Goal: Obtain resource: Download file/media

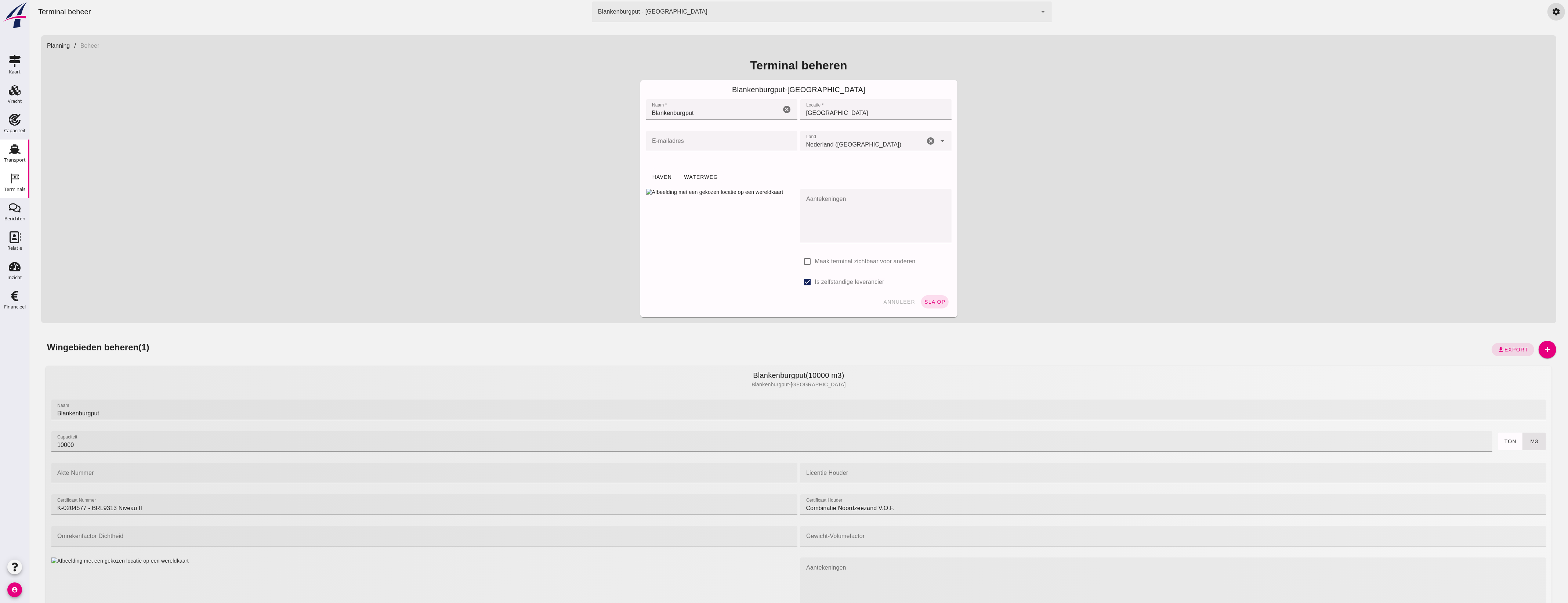
click at [17, 159] on div "Transport" at bounding box center [15, 160] width 22 height 5
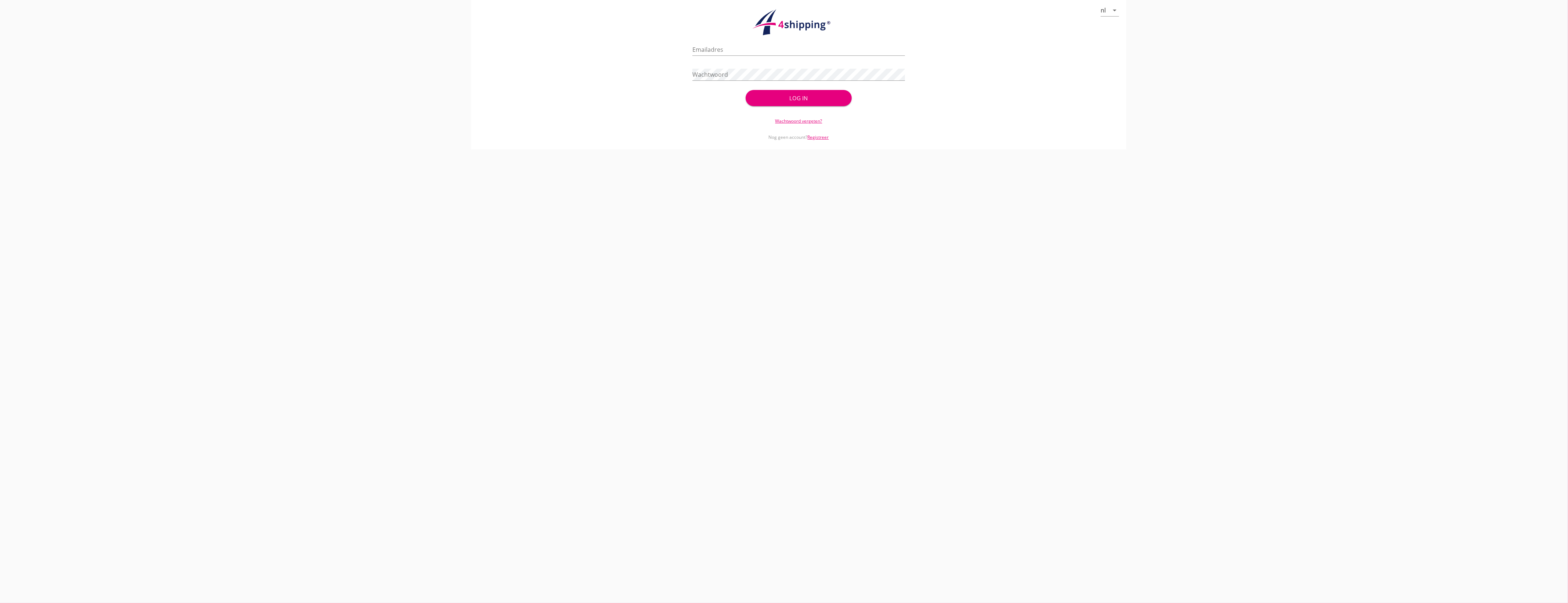
type input "[PERSON_NAME][EMAIL_ADDRESS][PERSON_NAME][DOMAIN_NAME]"
click at [800, 97] on div "Log in" at bounding box center [799, 98] width 83 height 9
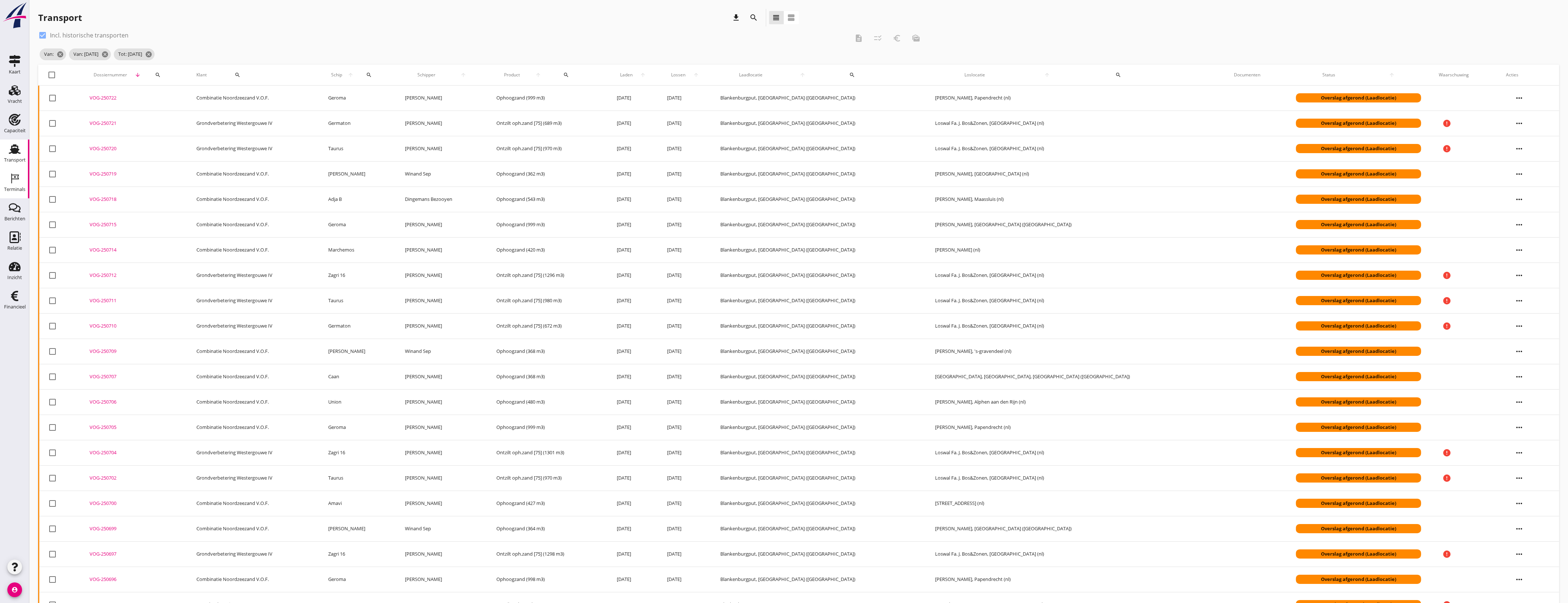
click at [9, 180] on icon "Terminals" at bounding box center [15, 179] width 12 height 12
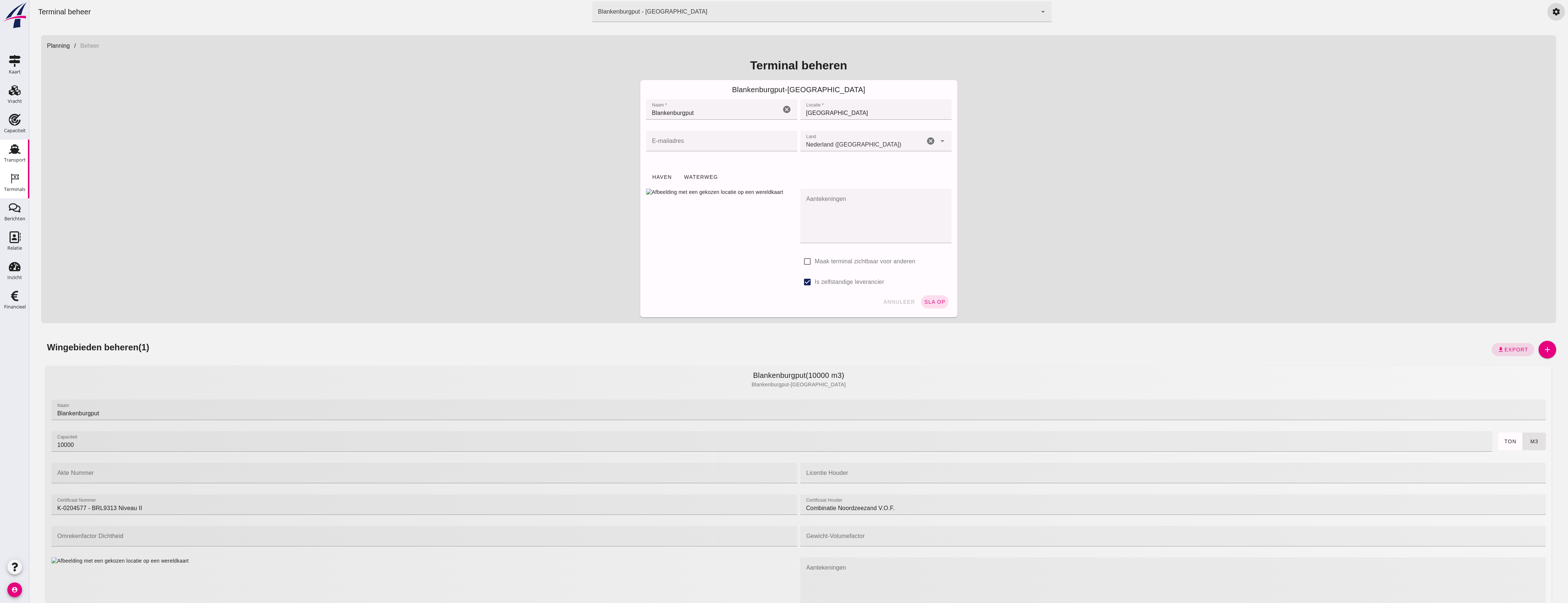
click at [21, 155] on div "Transport" at bounding box center [15, 160] width 22 height 10
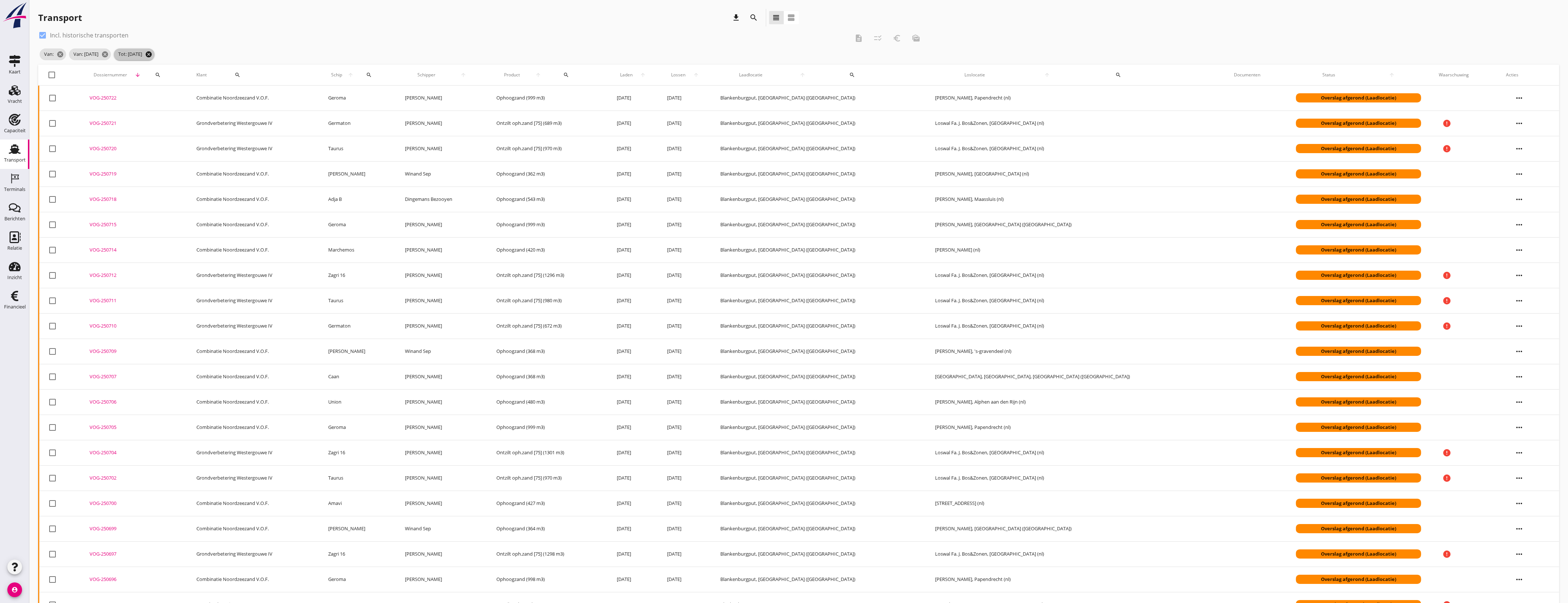
click at [153, 57] on icon "cancel" at bounding box center [149, 54] width 7 height 7
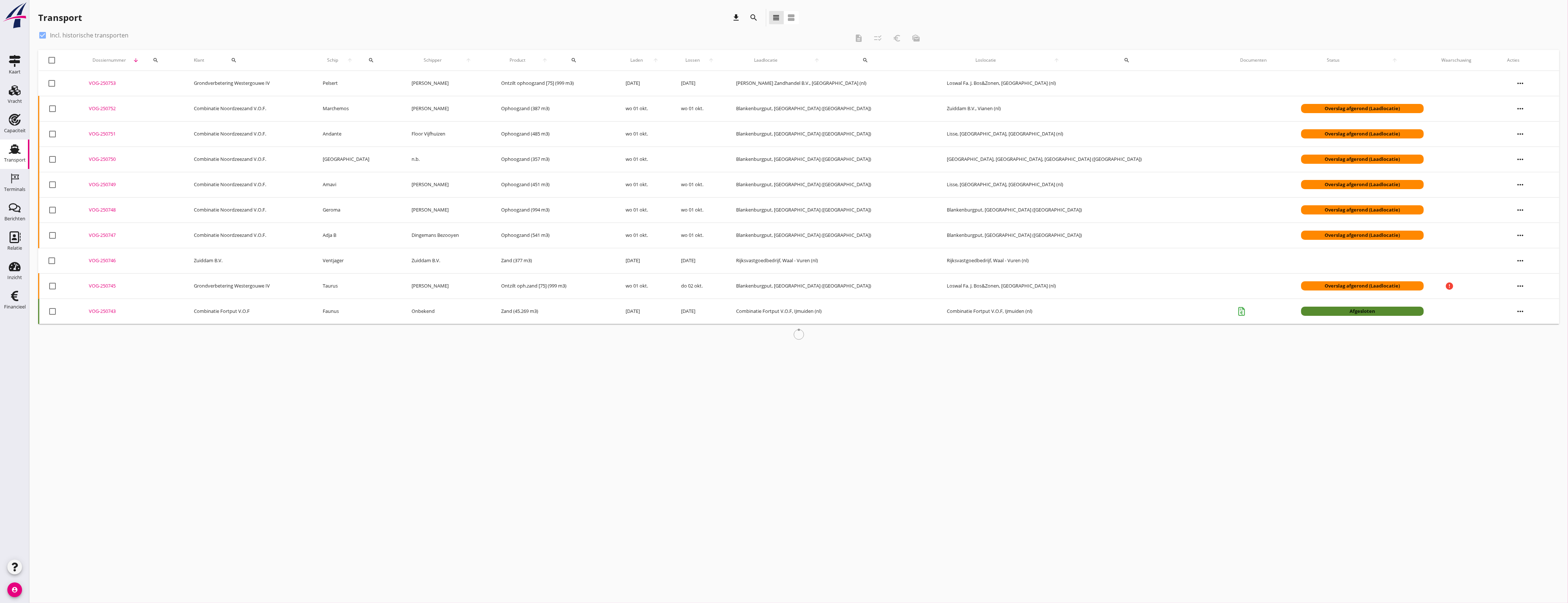
click at [45, 34] on div at bounding box center [42, 35] width 12 height 12
checkbox input "false"
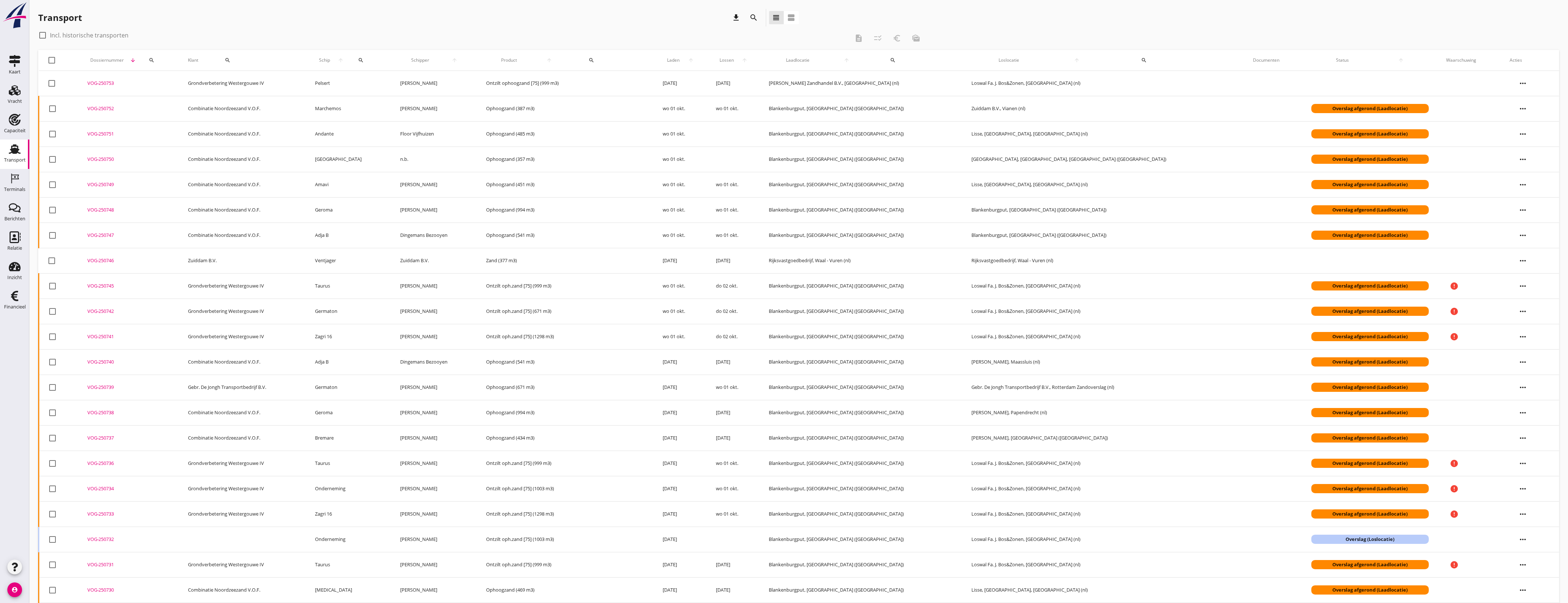
click at [755, 22] on button "search" at bounding box center [754, 17] width 13 height 13
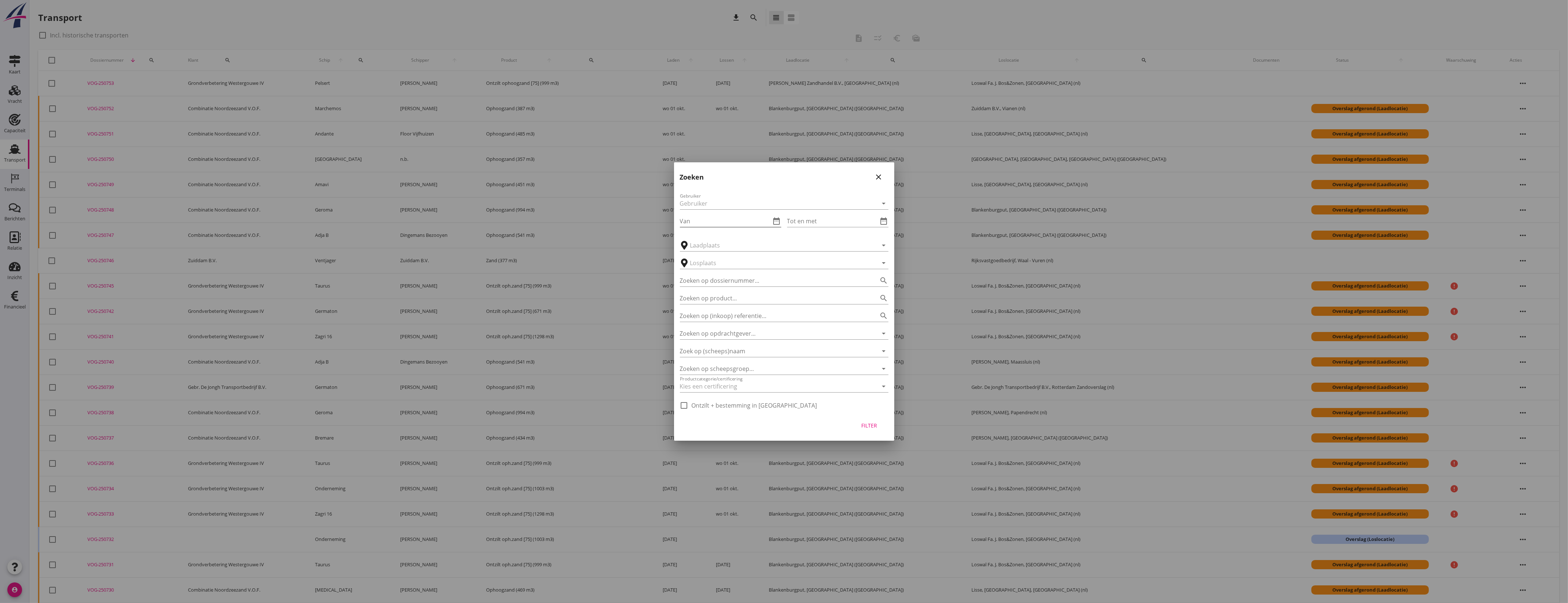
click at [776, 222] on icon "date_range" at bounding box center [777, 221] width 9 height 9
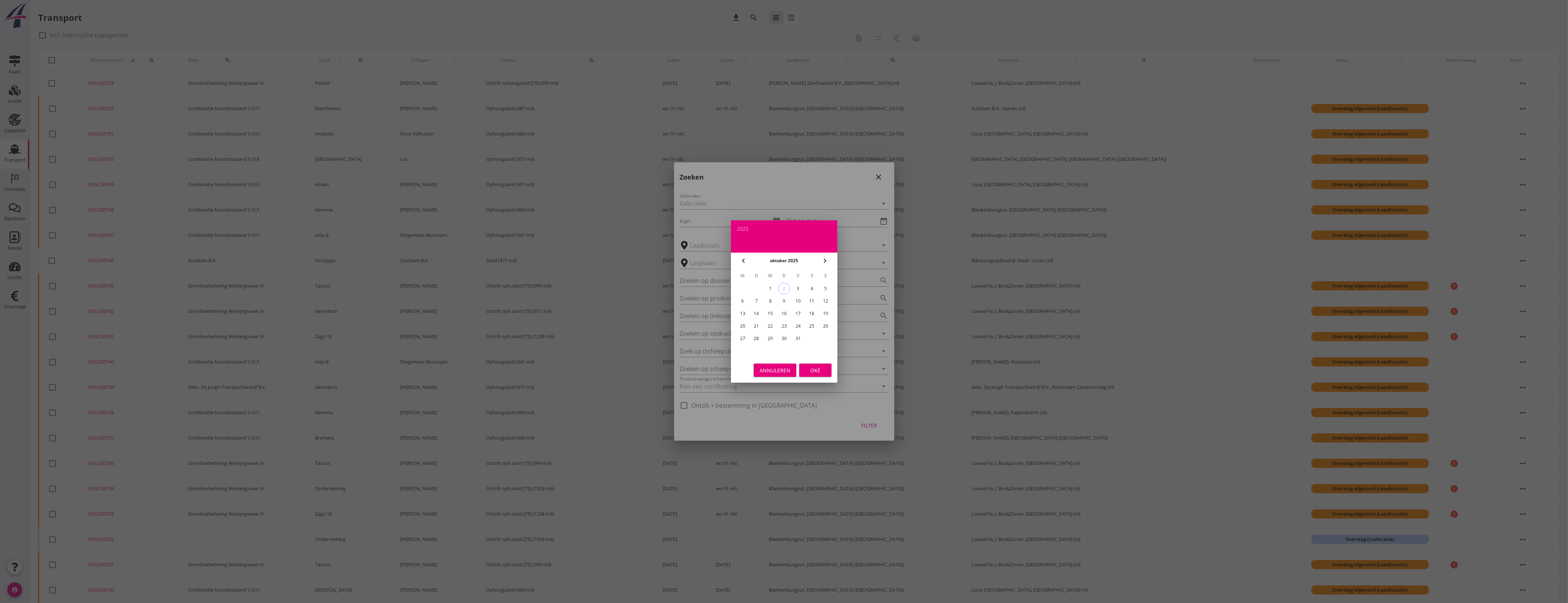
click at [744, 261] on icon "chevron_left" at bounding box center [744, 261] width 9 height 9
click at [814, 312] on div "20" at bounding box center [812, 314] width 12 height 12
type input "[DATE]"
click at [818, 363] on div "Annuleren Oké" at bounding box center [784, 370] width 107 height 25
click at [823, 370] on div "Oké" at bounding box center [816, 371] width 20 height 8
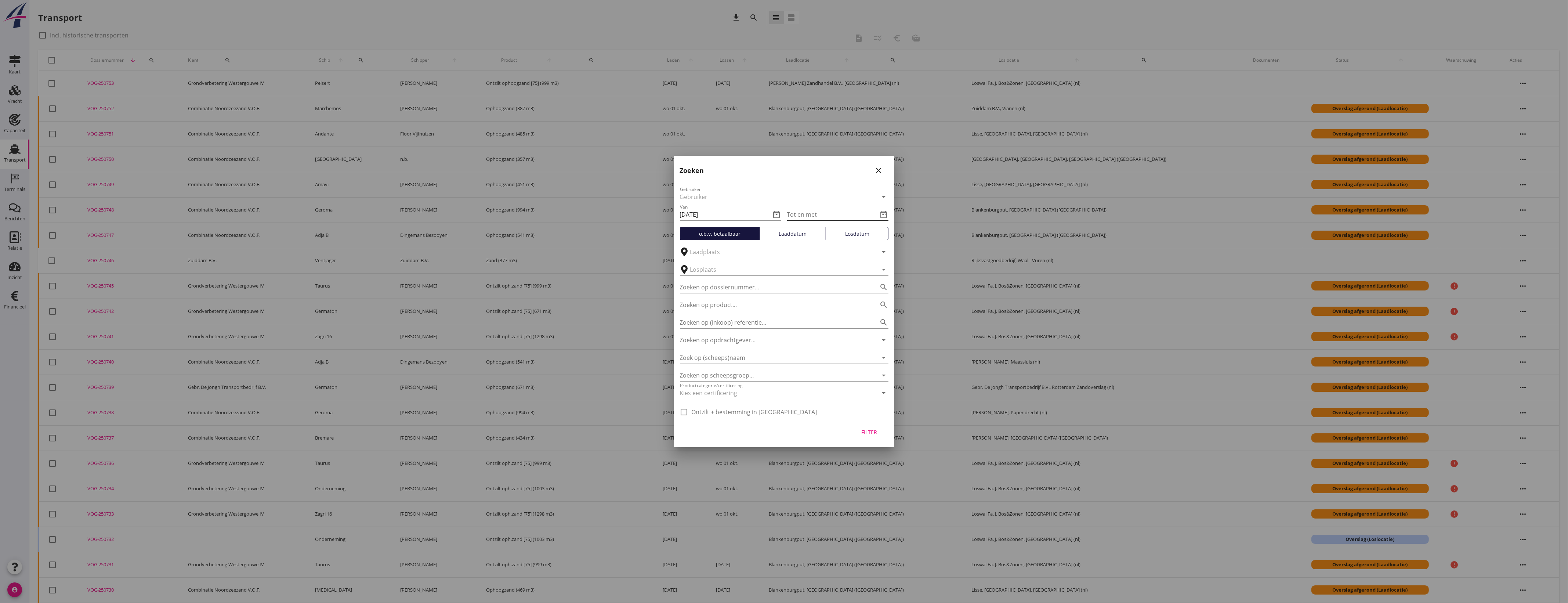
click at [863, 214] on input "Tot en met" at bounding box center [832, 214] width 91 height 12
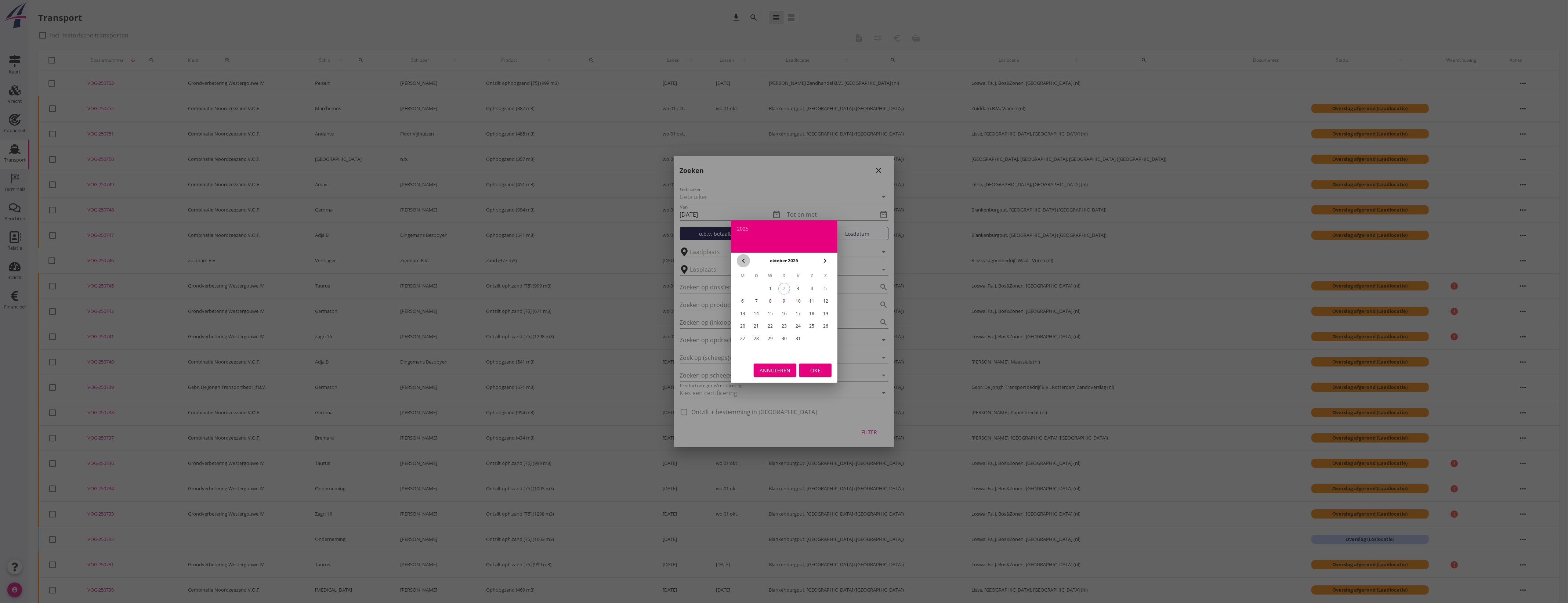
click at [743, 263] on icon "chevron_left" at bounding box center [744, 261] width 9 height 9
click at [815, 324] on div "27" at bounding box center [812, 326] width 12 height 12
type input "[DATE]"
click at [816, 368] on div "Oké" at bounding box center [816, 371] width 20 height 8
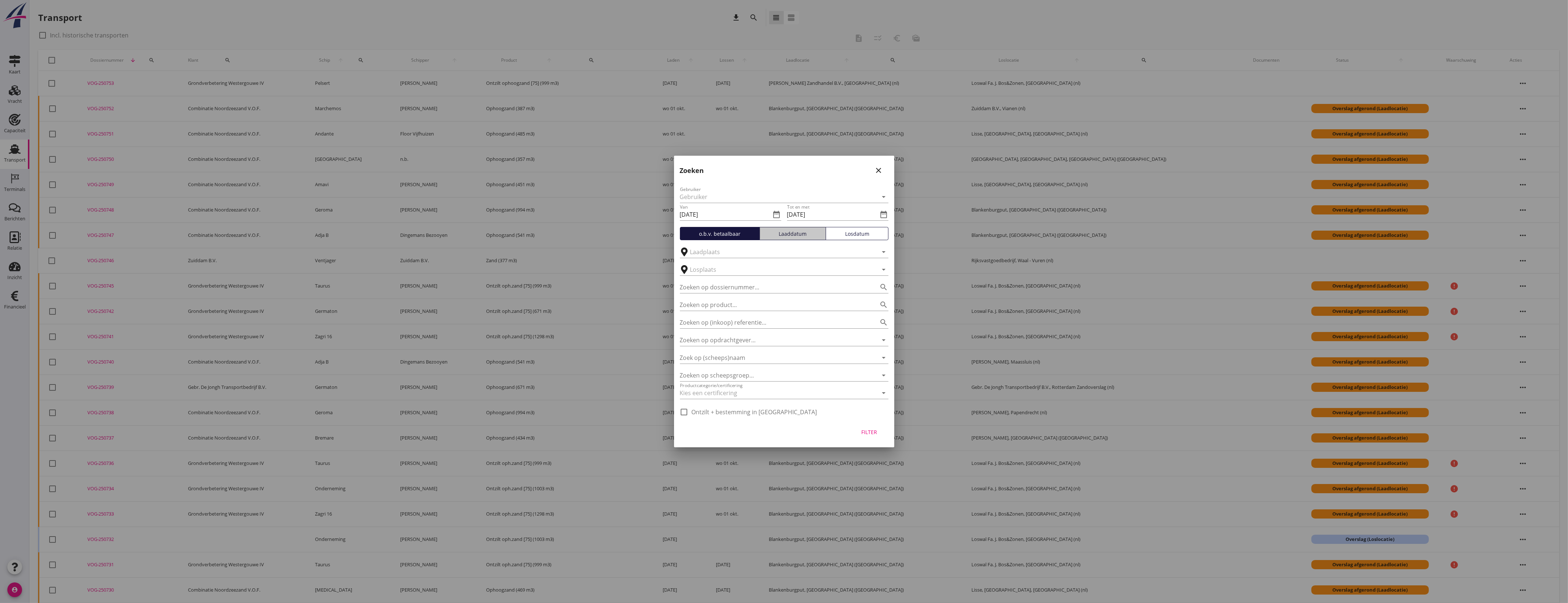
click at [790, 237] on div "Laaddatum" at bounding box center [792, 233] width 60 height 8
click at [778, 253] on input "text" at bounding box center [779, 252] width 178 height 12
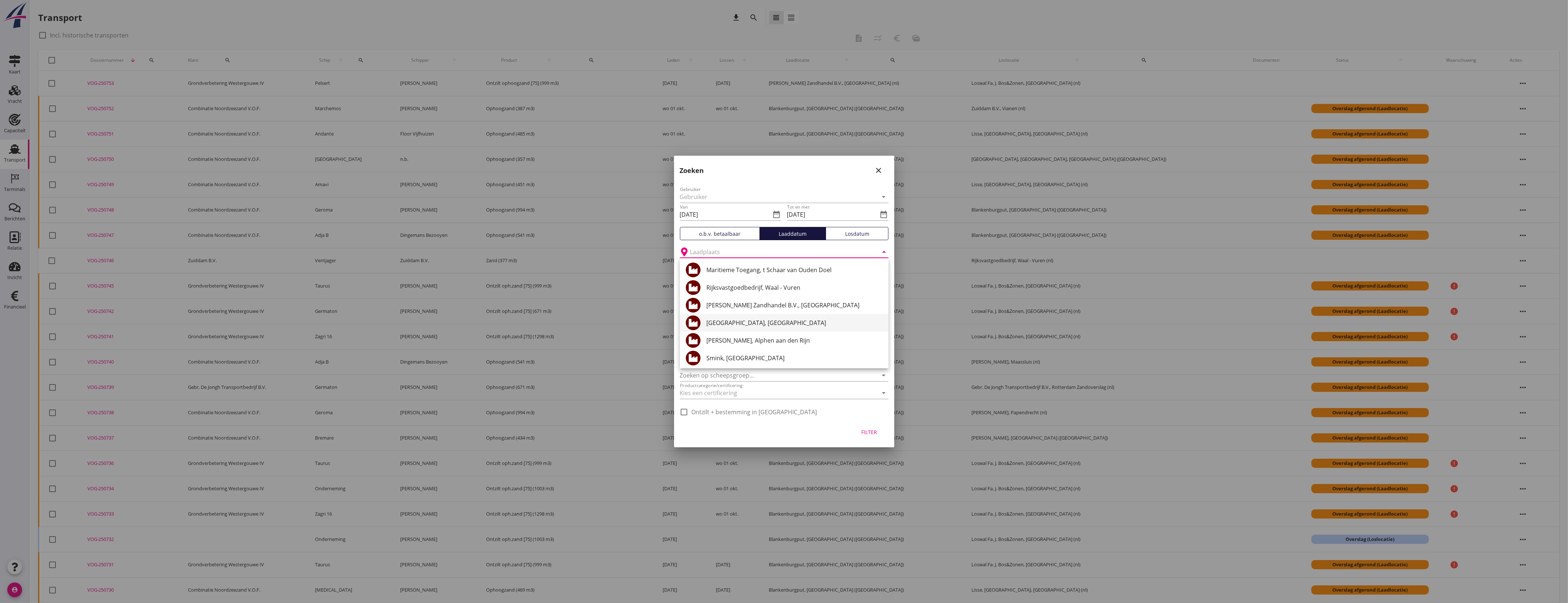
click at [763, 322] on div "[GEOGRAPHIC_DATA], [GEOGRAPHIC_DATA]" at bounding box center [795, 323] width 176 height 9
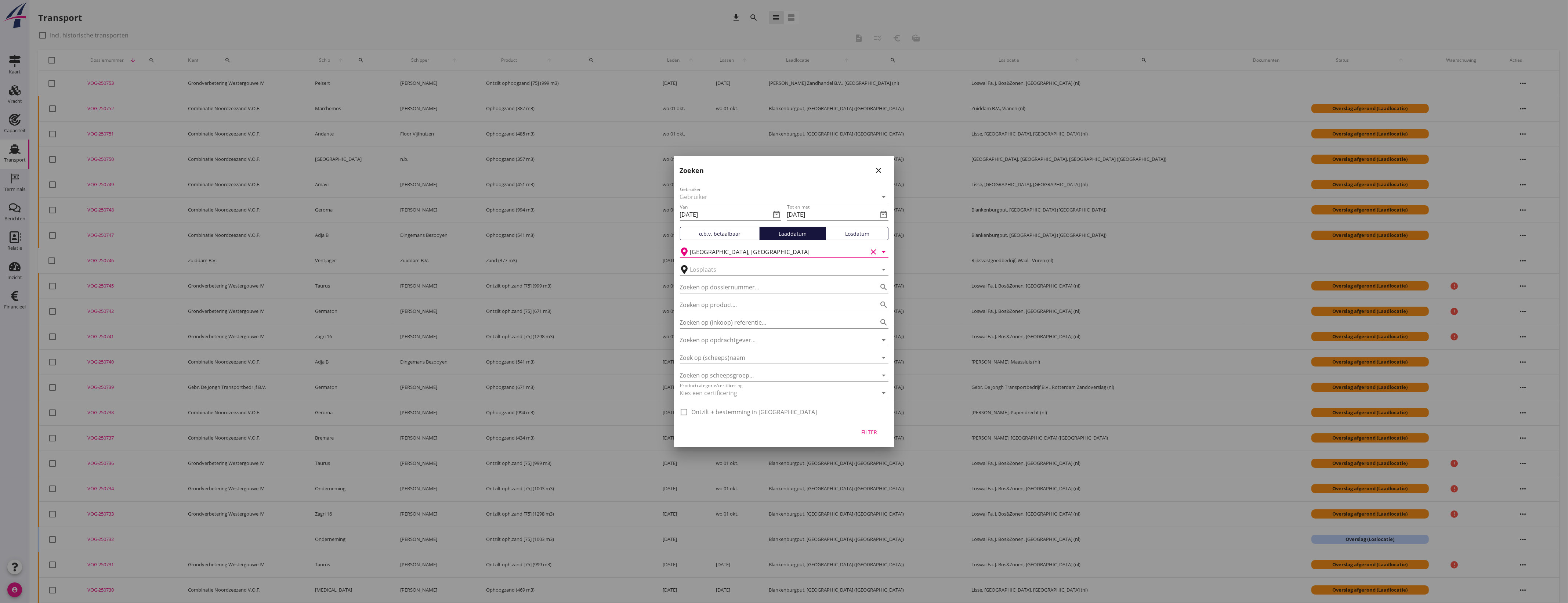
click at [871, 434] on div "Filter" at bounding box center [869, 432] width 20 height 8
type input "Blankenburgput"
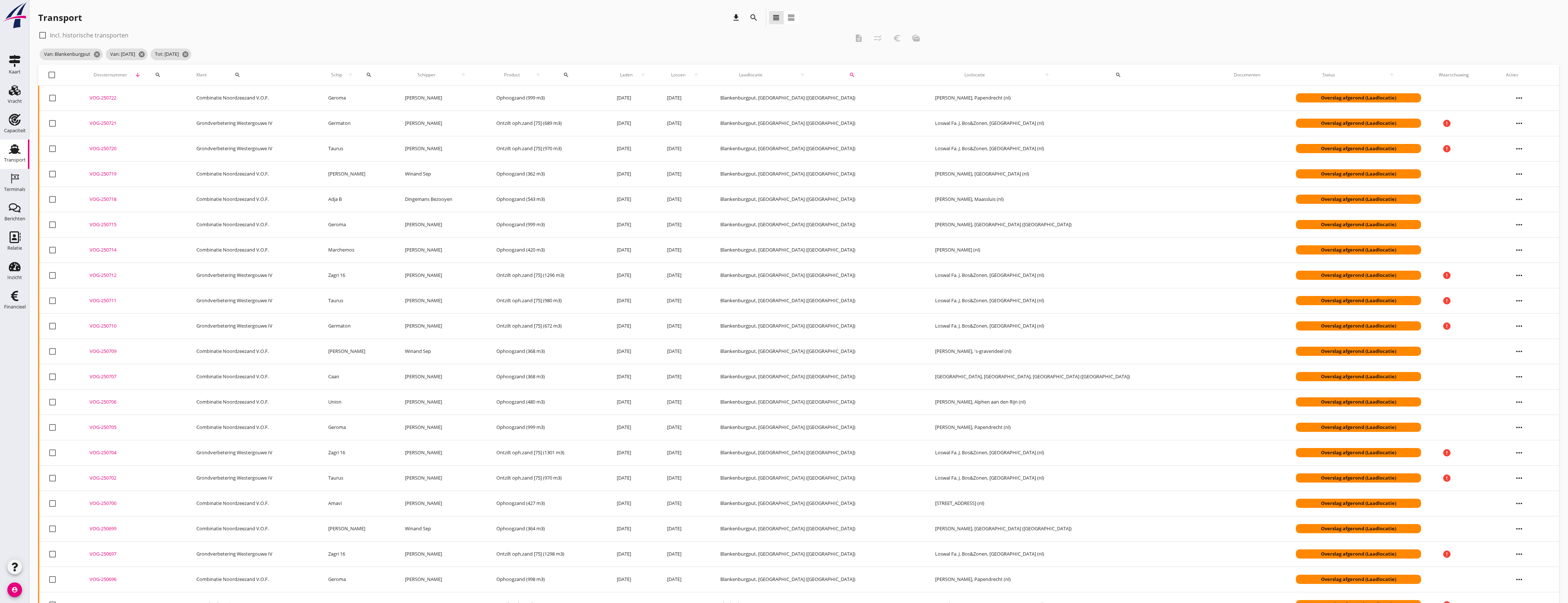
click at [41, 36] on div at bounding box center [42, 35] width 12 height 12
checkbox input "true"
click at [52, 76] on div at bounding box center [52, 75] width 12 height 12
checkbox input "true"
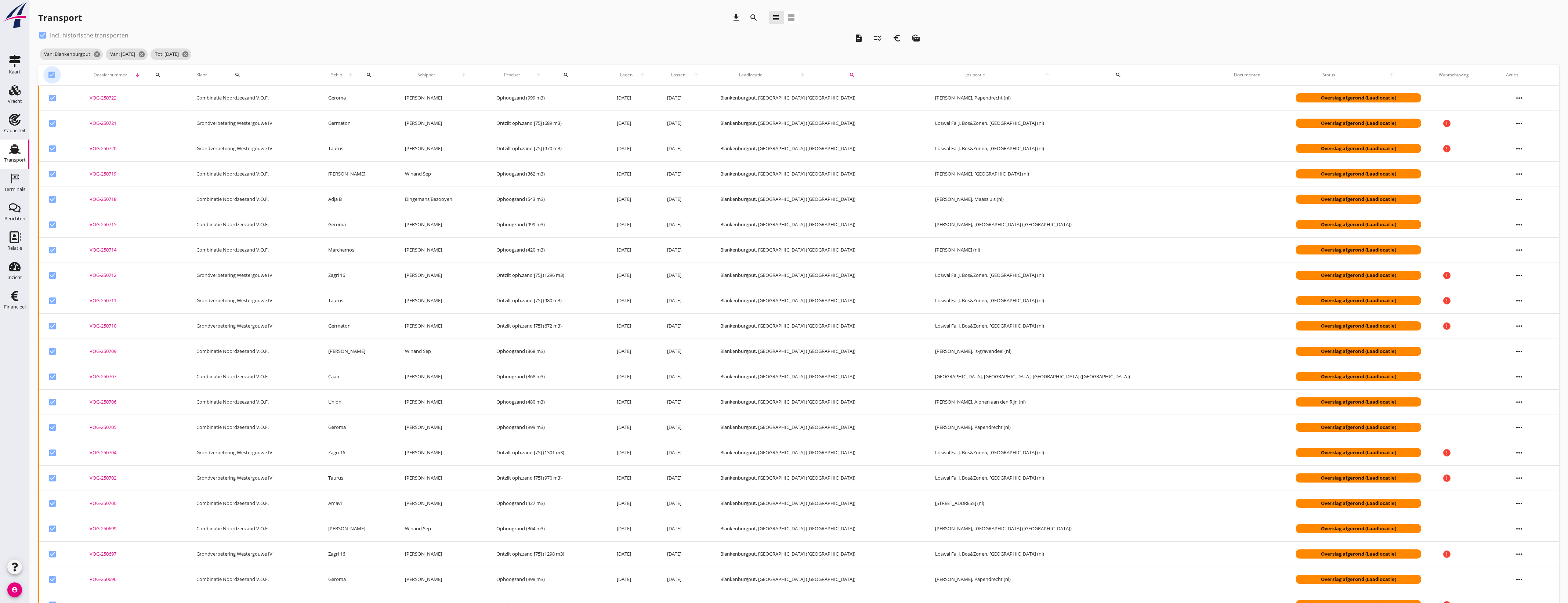
checkbox input "true"
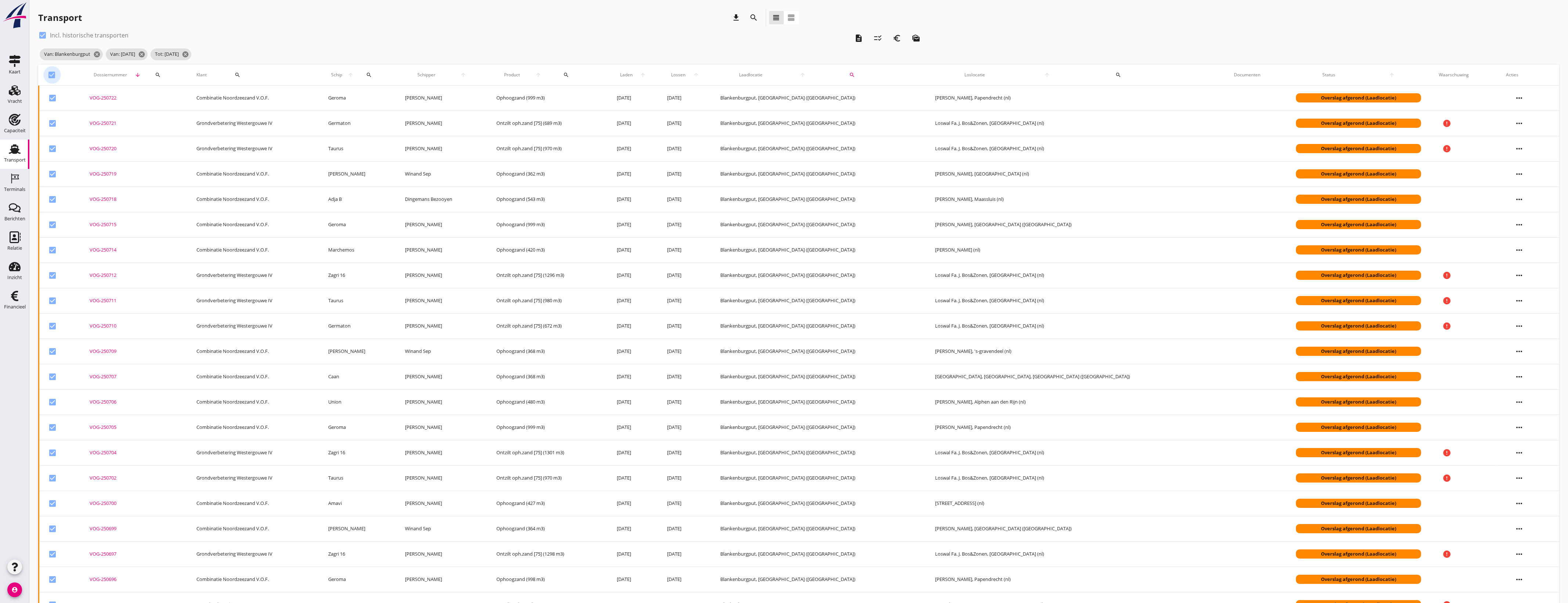
checkbox input "true"
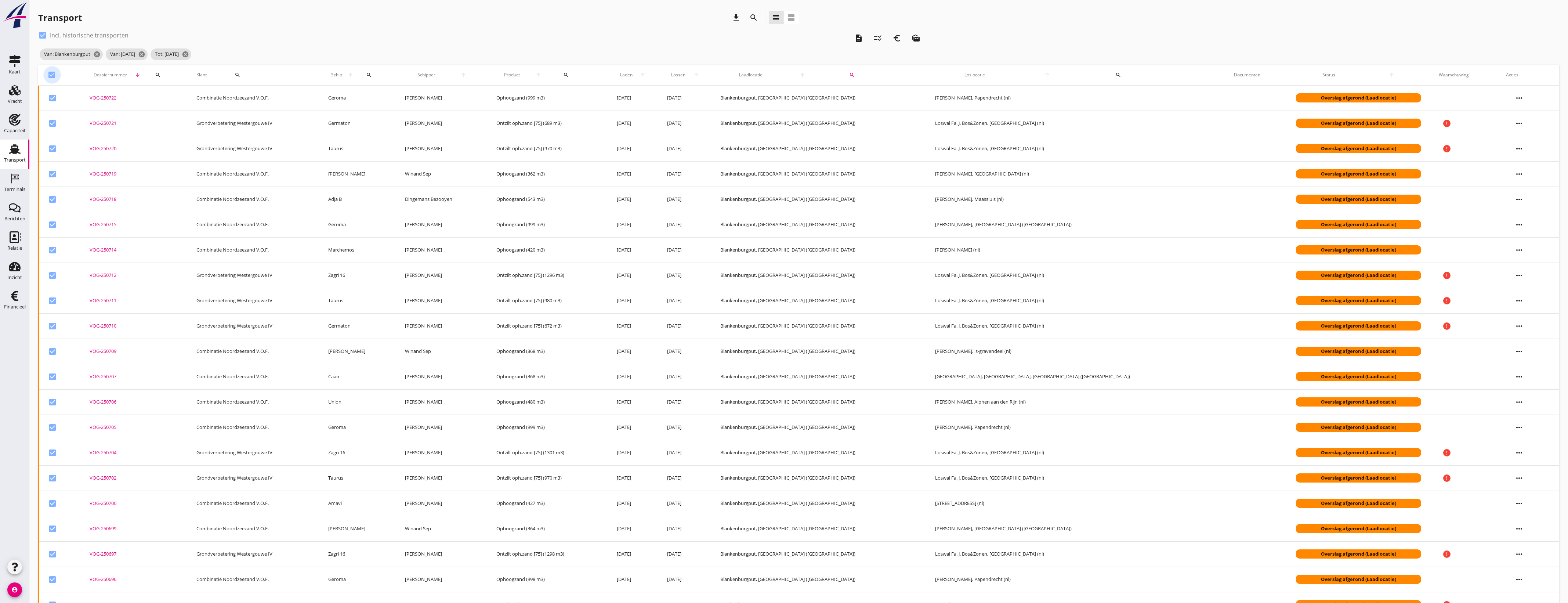
checkbox input "true"
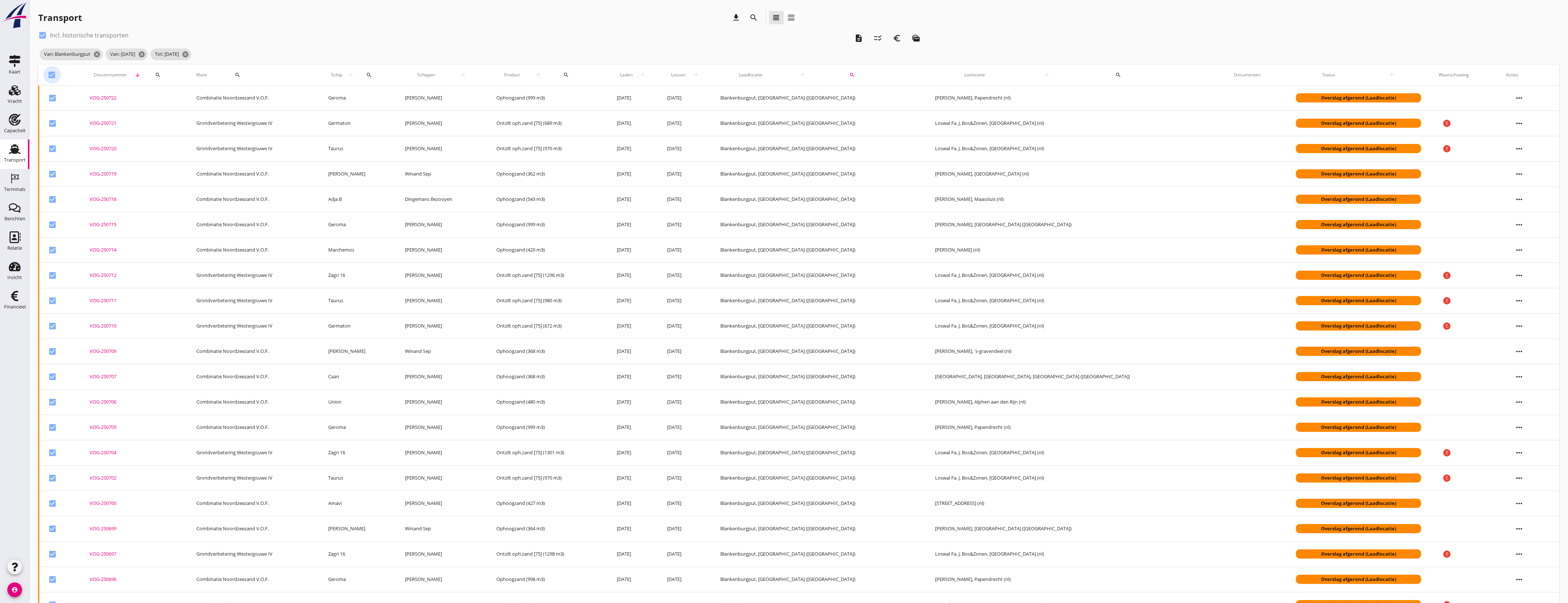
checkbox input "true"
click at [49, 73] on div at bounding box center [52, 75] width 12 height 12
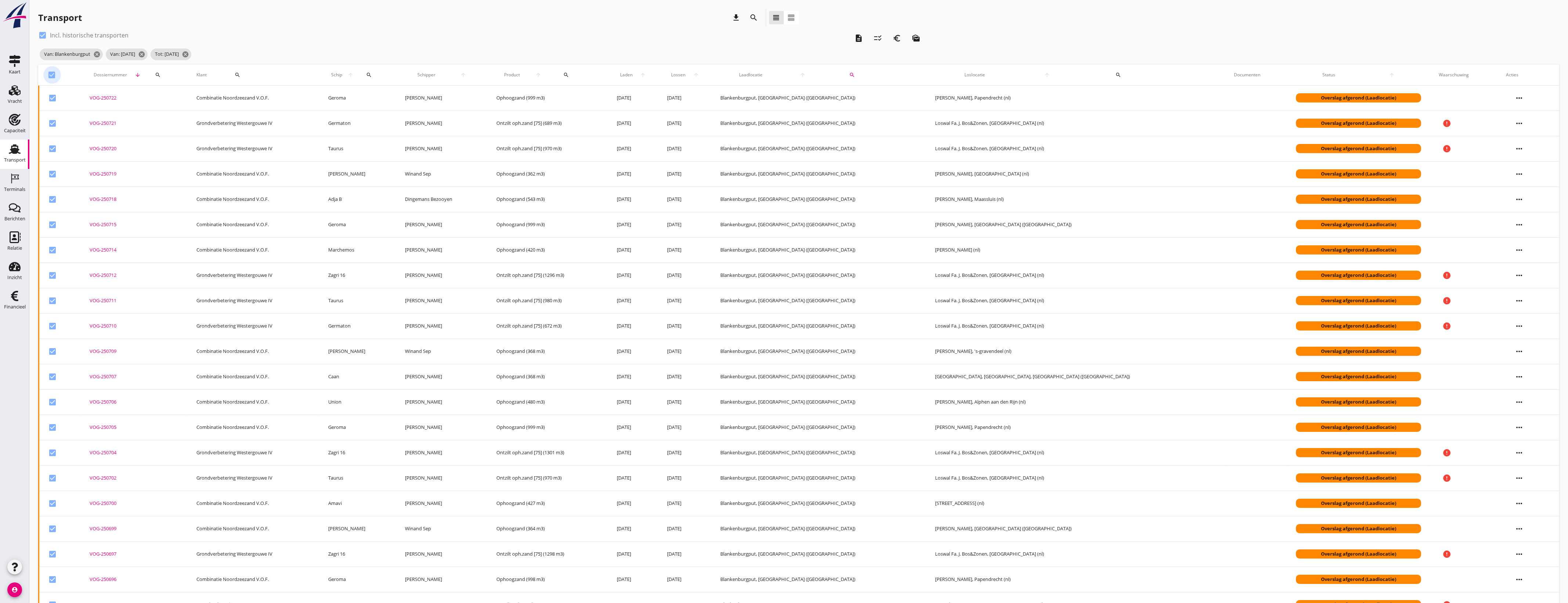
checkbox input "false"
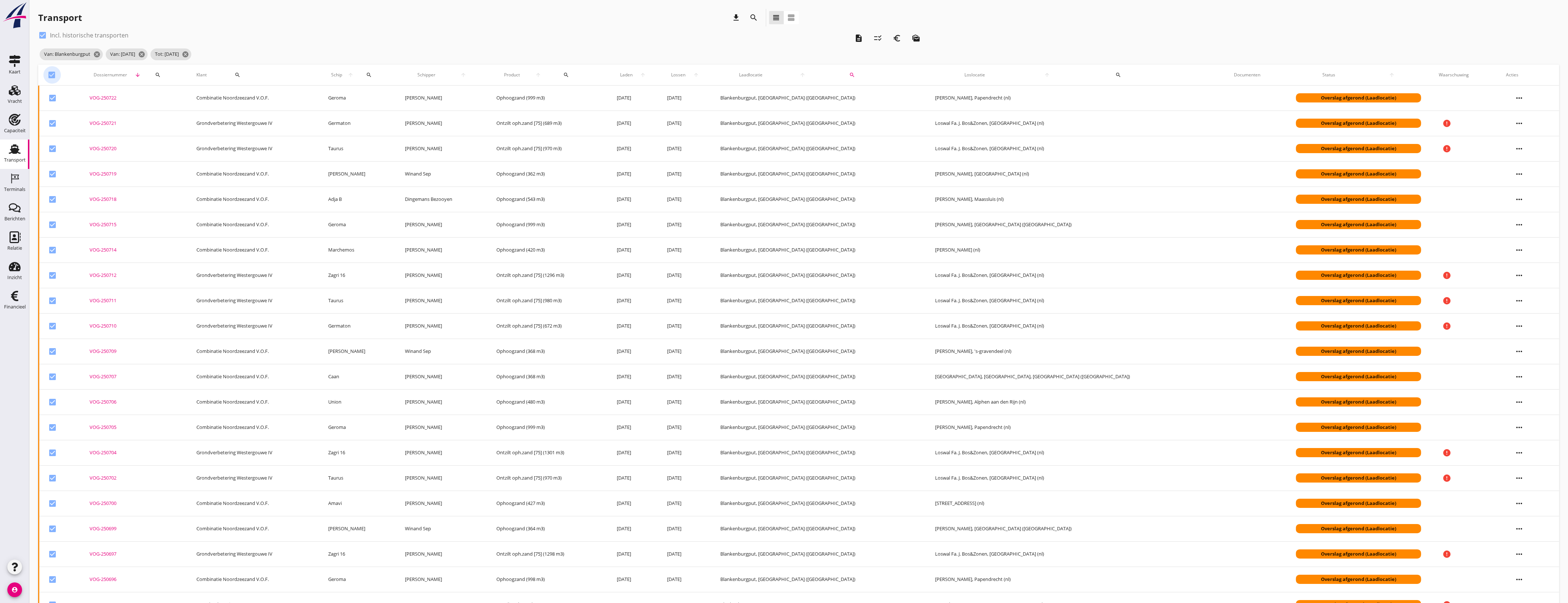
checkbox input "false"
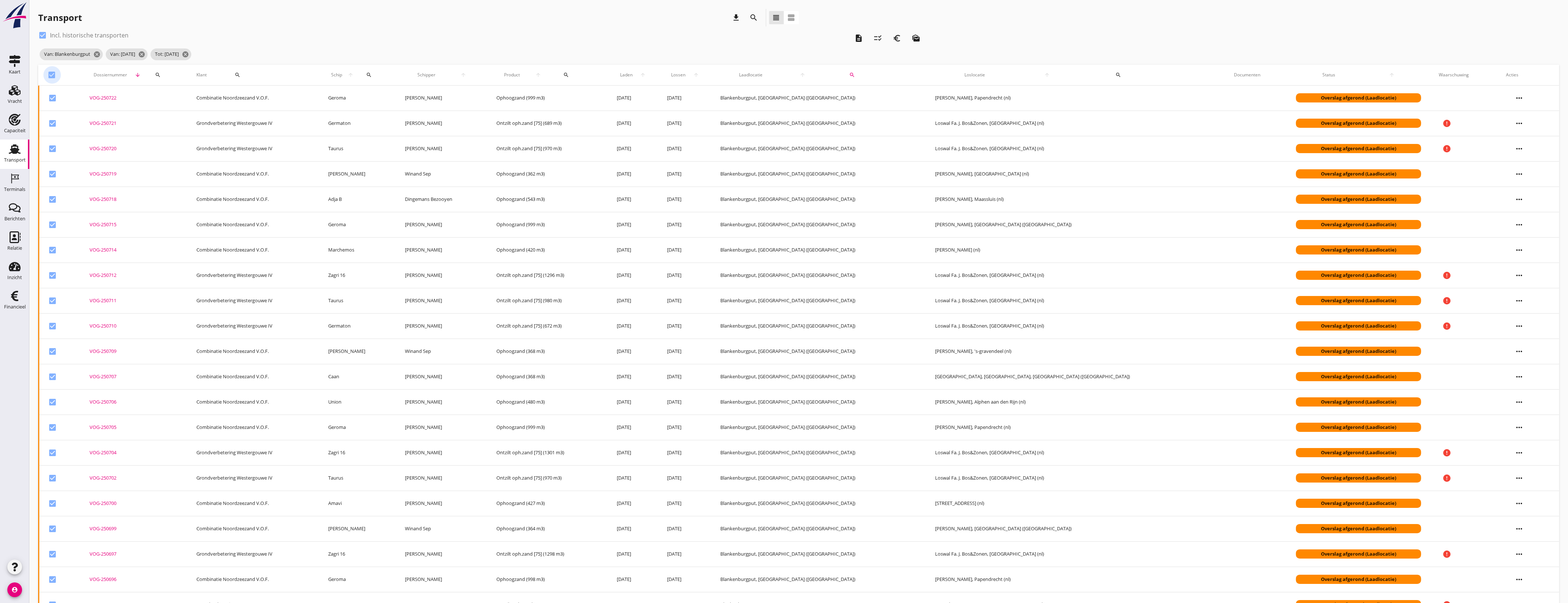
checkbox input "false"
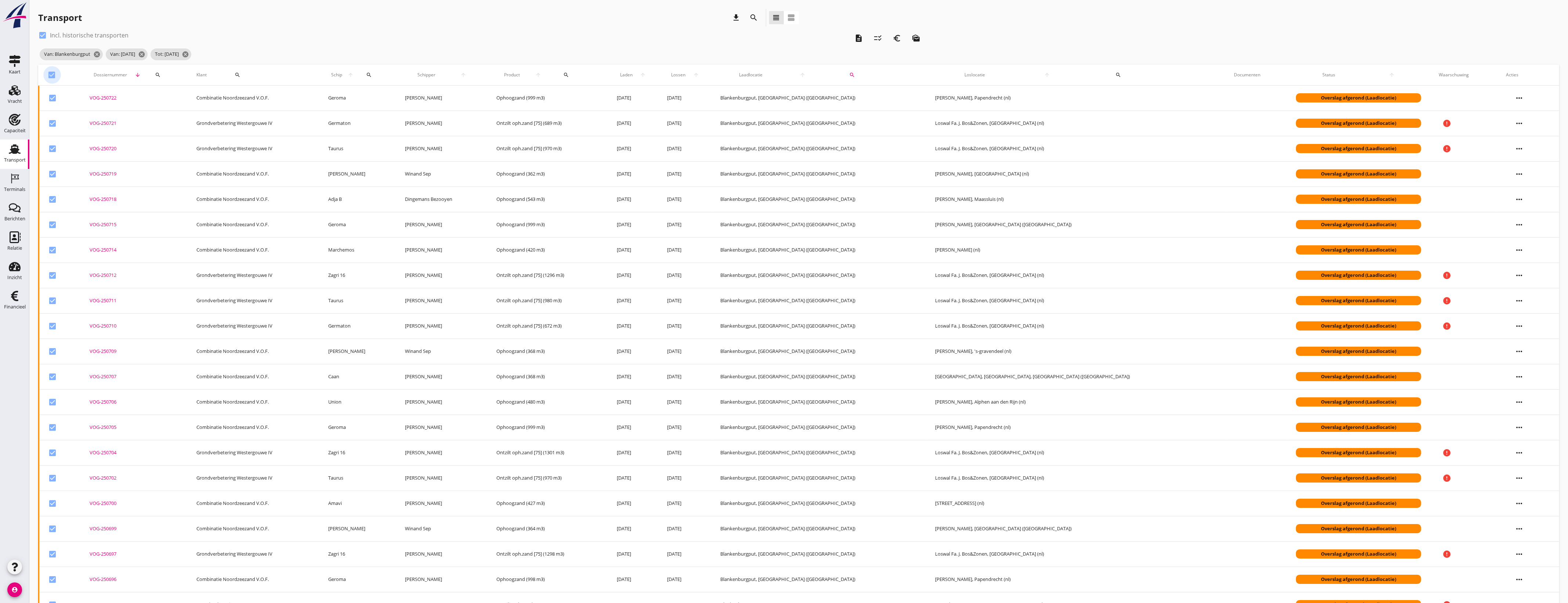
checkbox input "false"
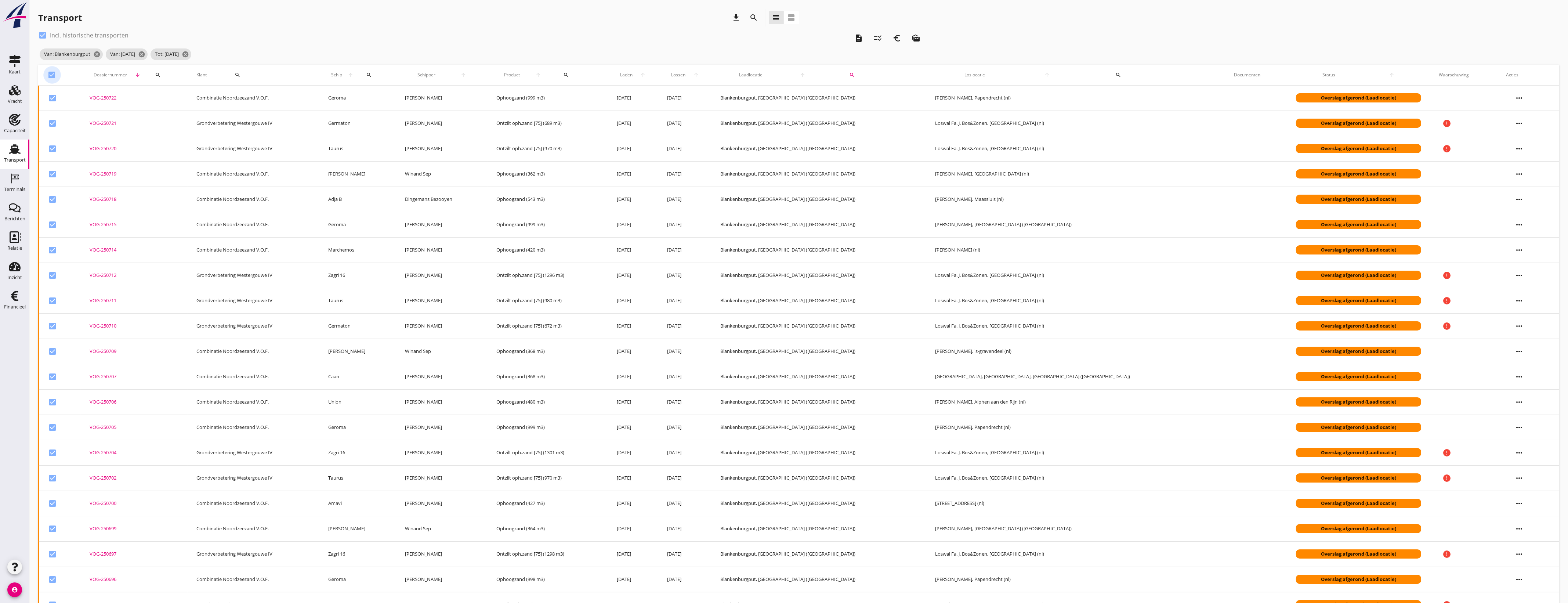
checkbox input "false"
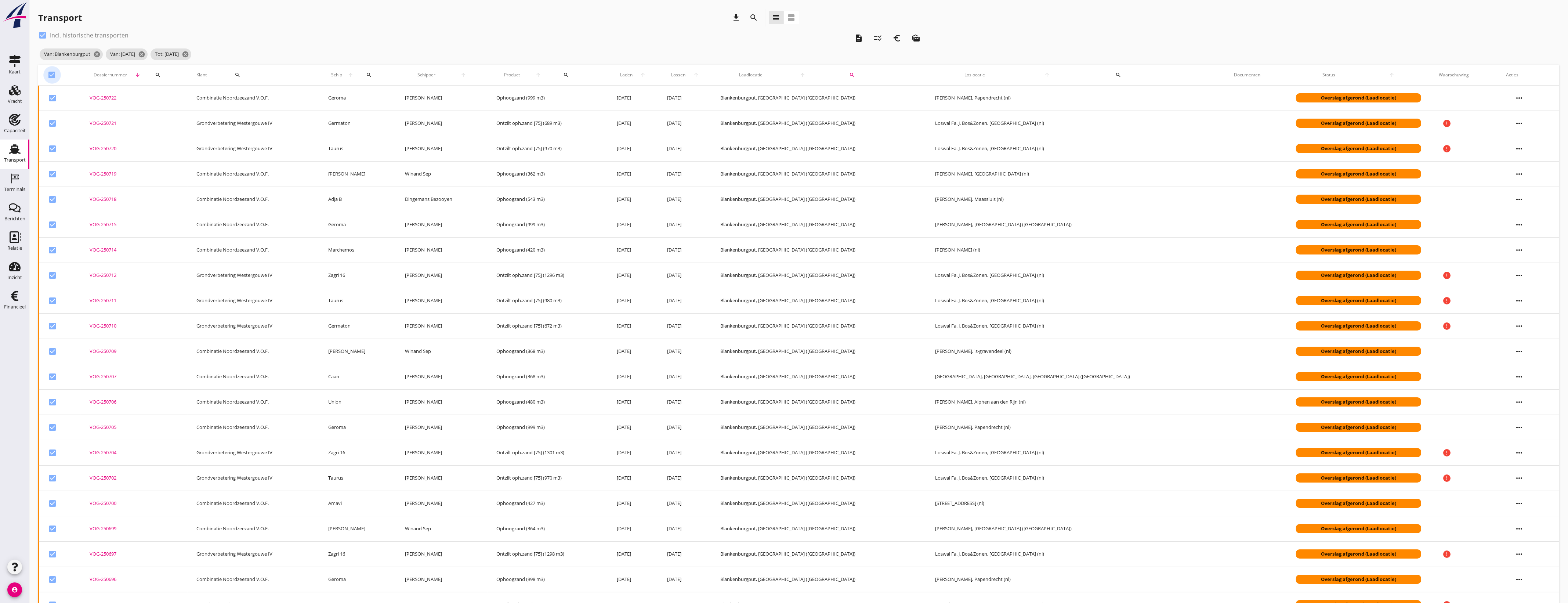
checkbox input "false"
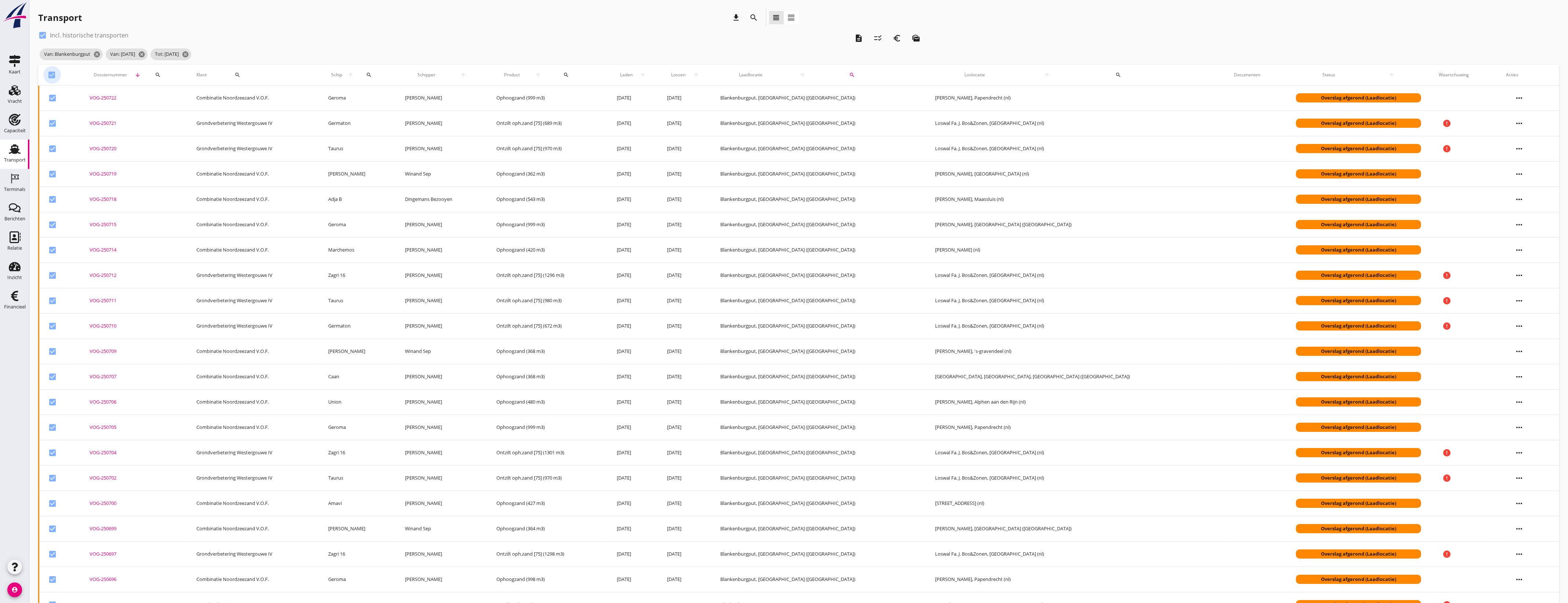
checkbox input "false"
click at [49, 73] on div at bounding box center [52, 75] width 12 height 12
checkbox input "true"
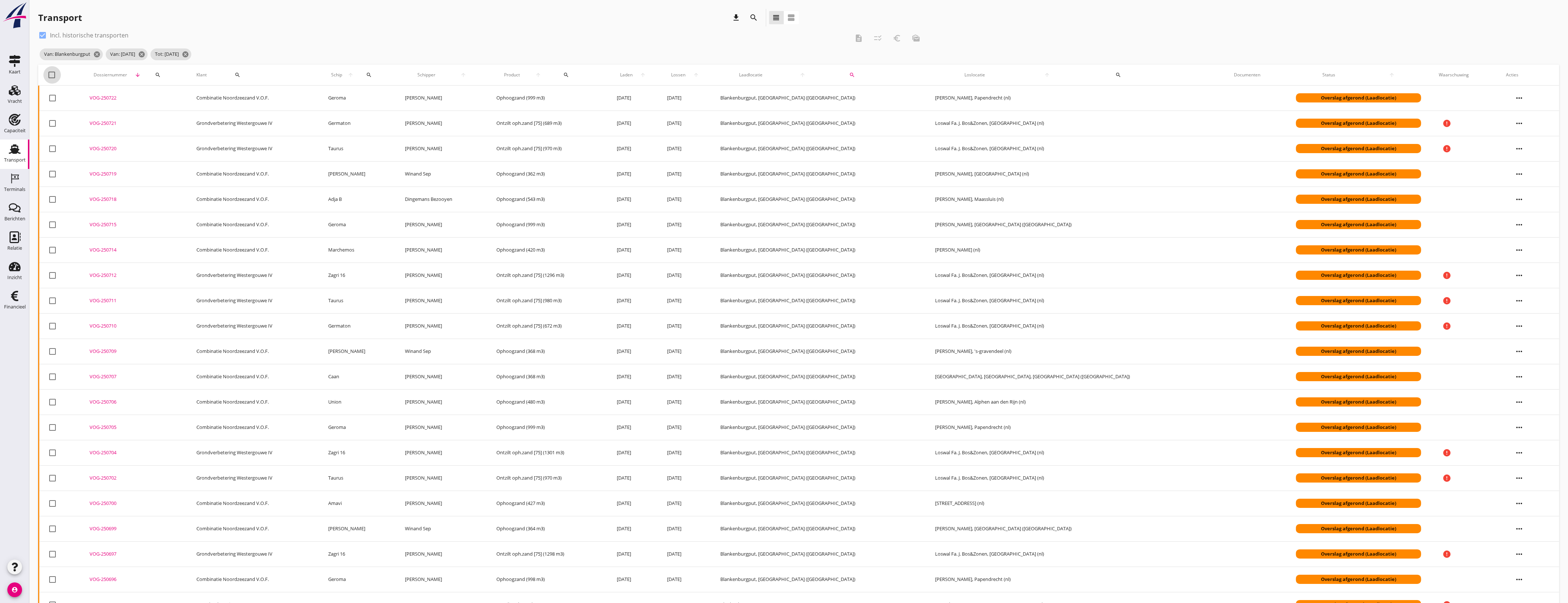
checkbox input "true"
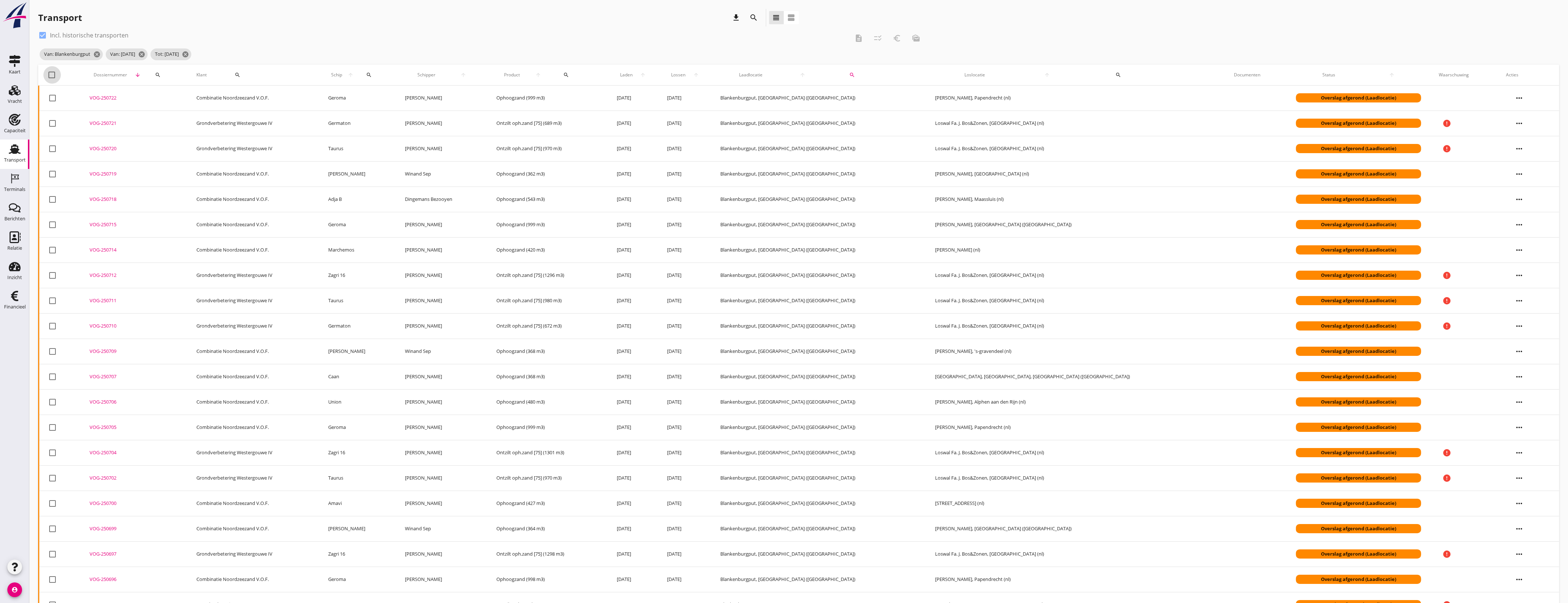
checkbox input "true"
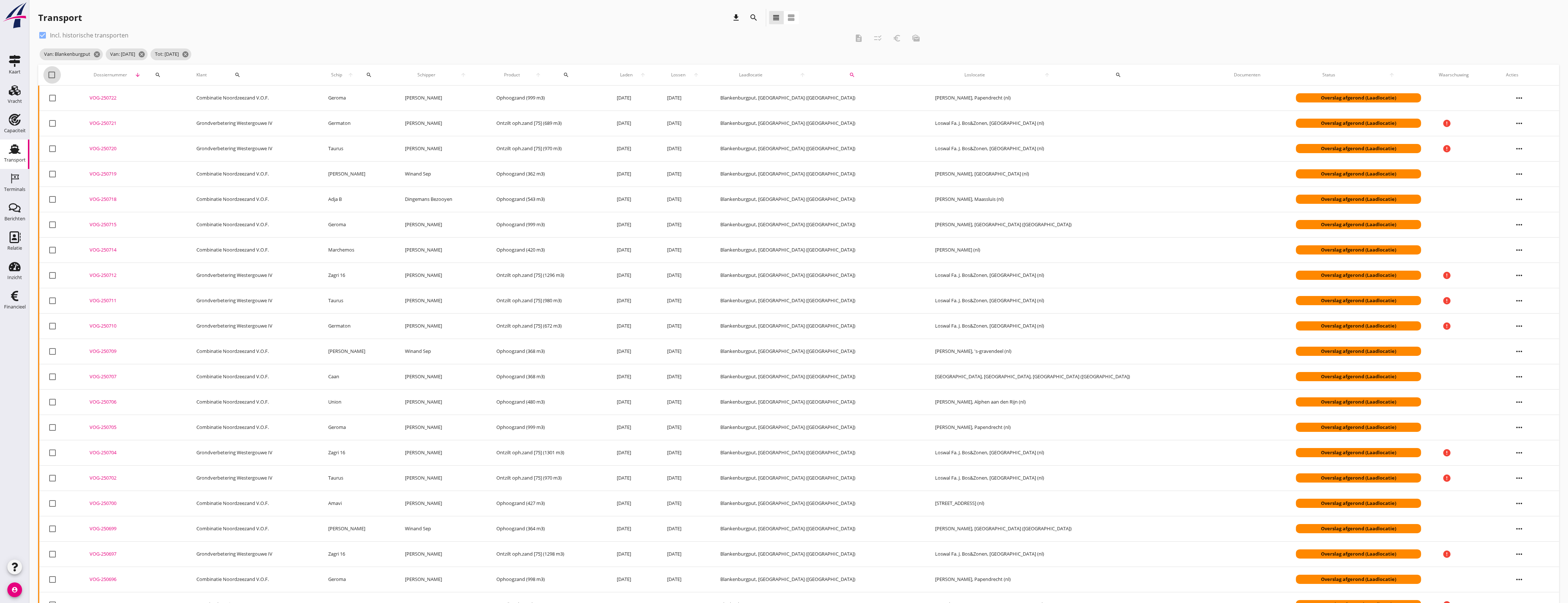
checkbox input "true"
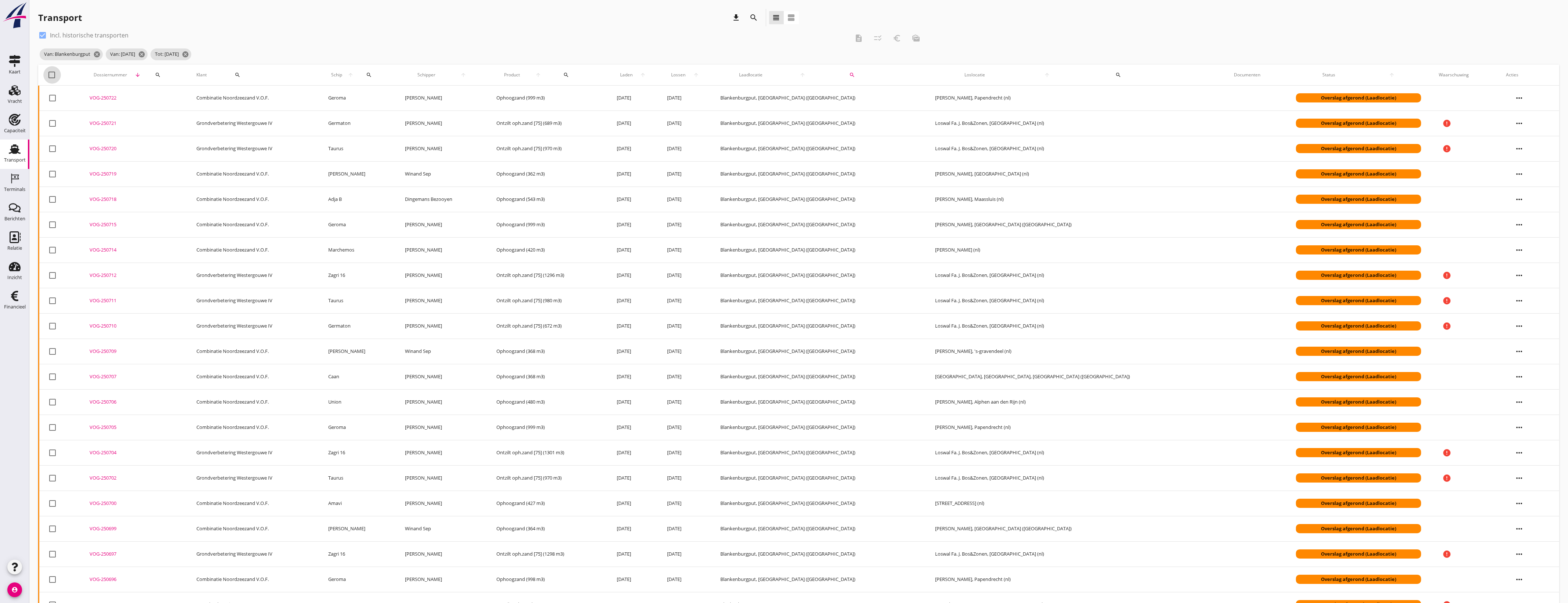
checkbox input "true"
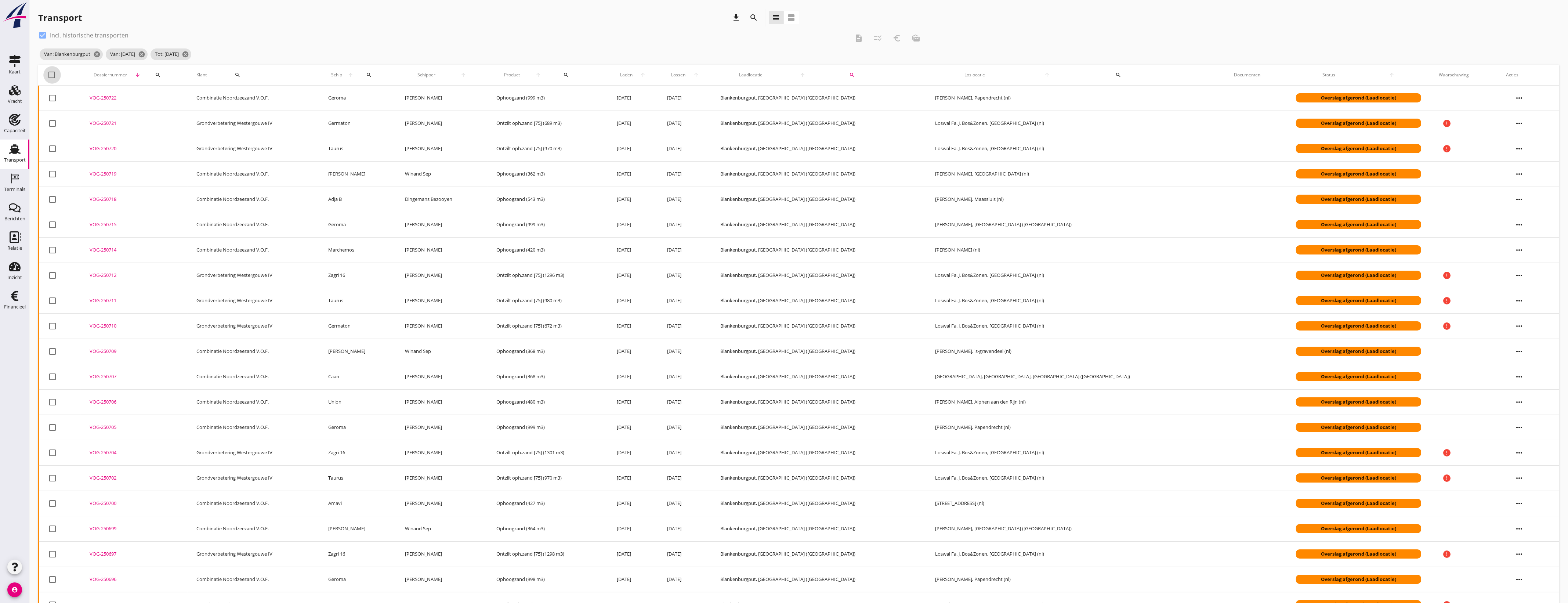
checkbox input "true"
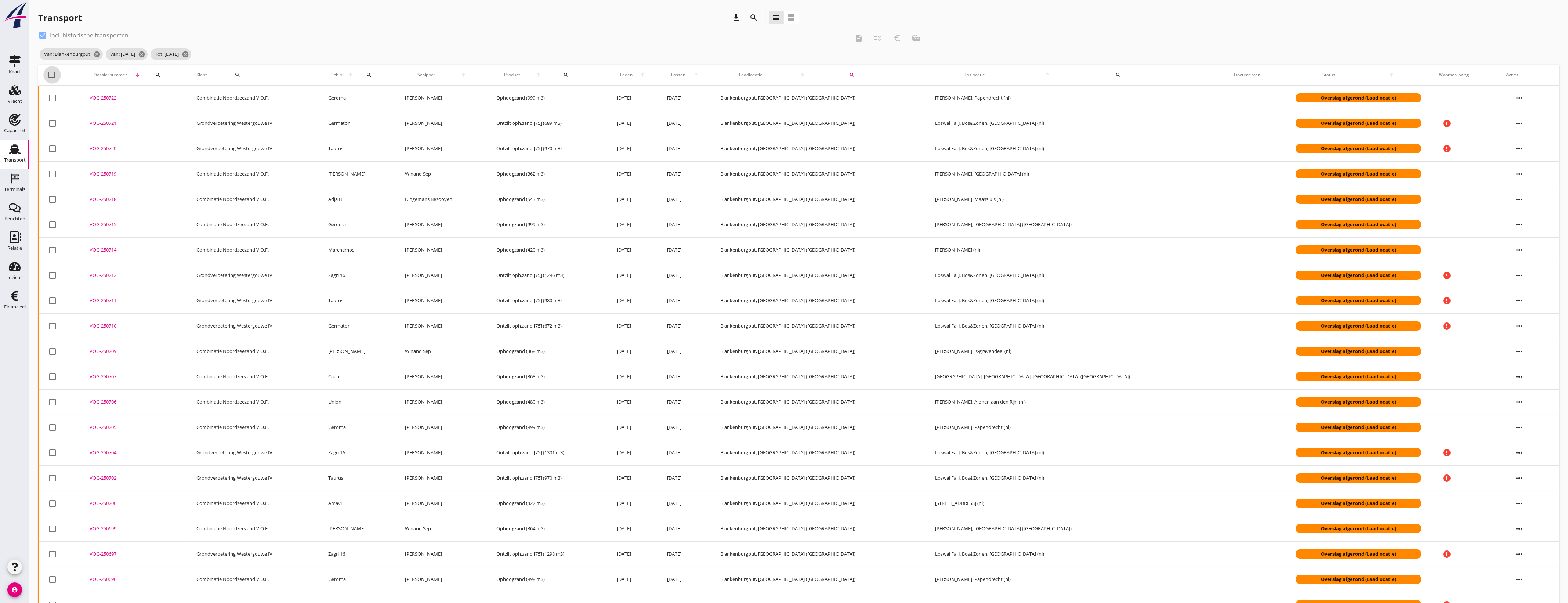
checkbox input "true"
click at [875, 41] on icon "checklist_rtl" at bounding box center [878, 39] width 9 height 9
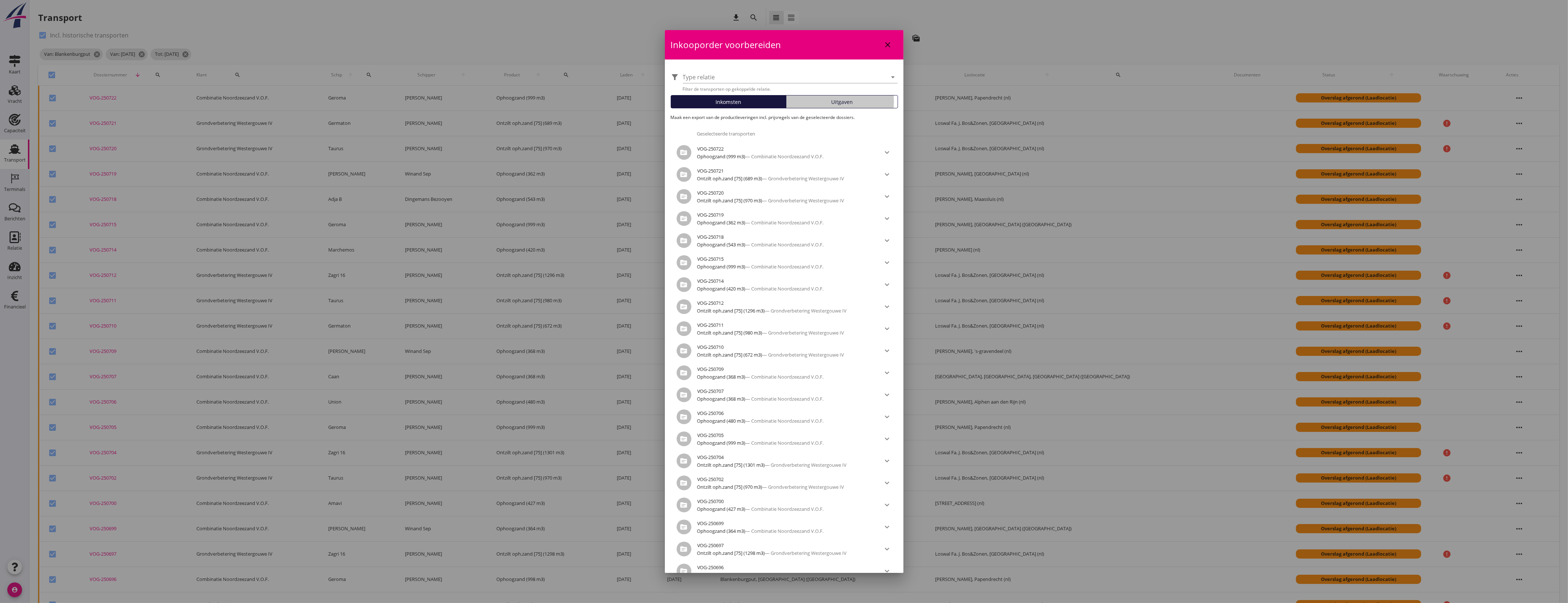
click at [799, 106] on button "Uitgaven" at bounding box center [842, 102] width 112 height 13
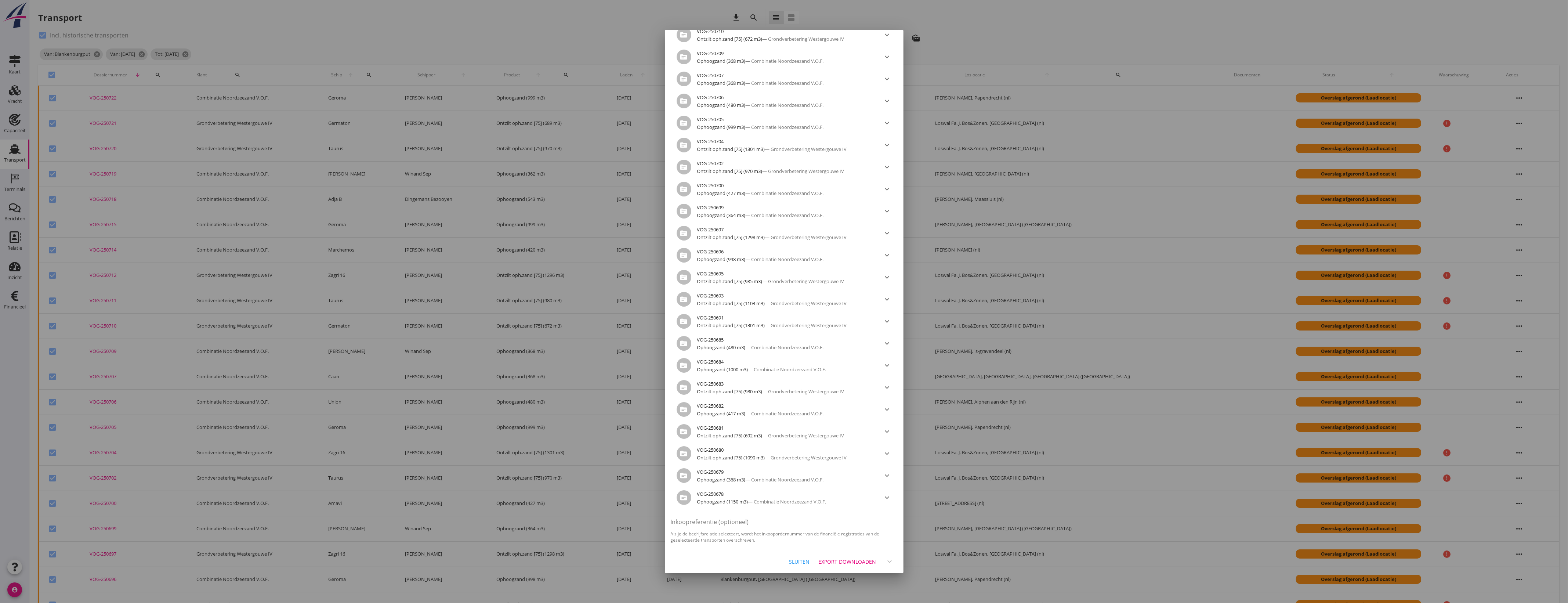
click at [853, 562] on div "Export downloaden" at bounding box center [847, 562] width 57 height 8
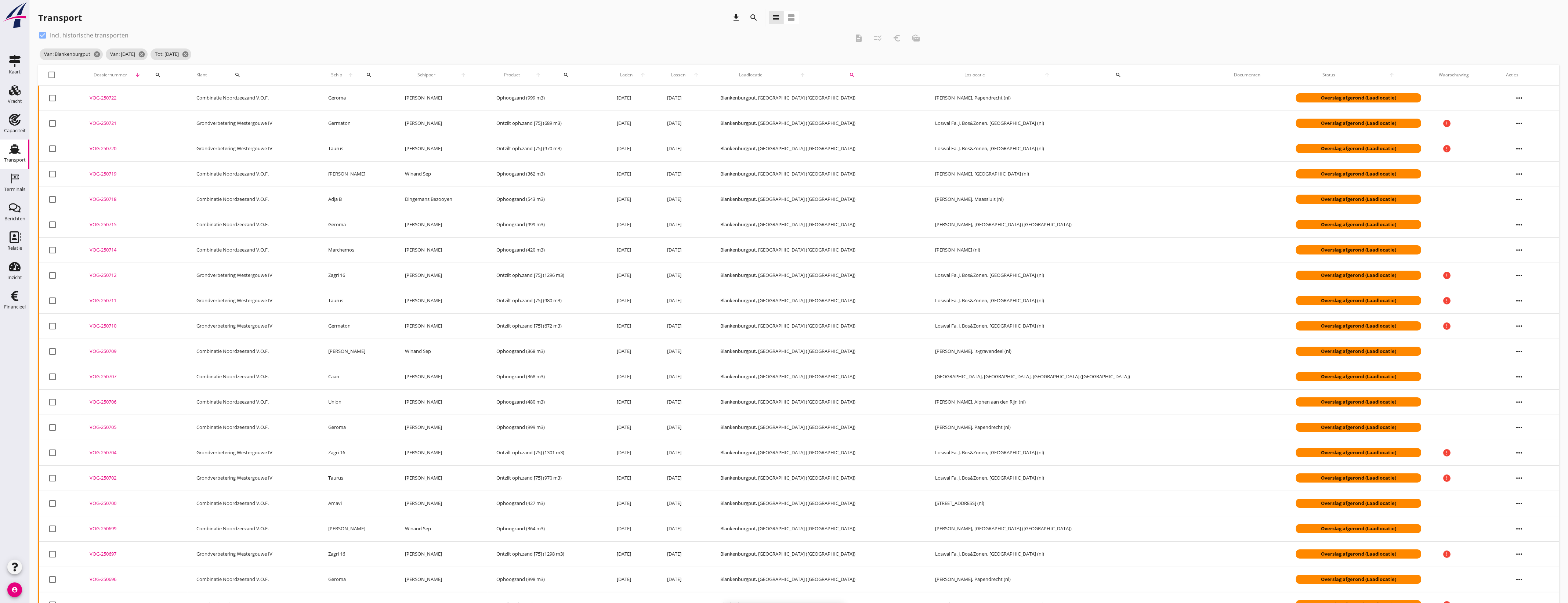
checkbox input "false"
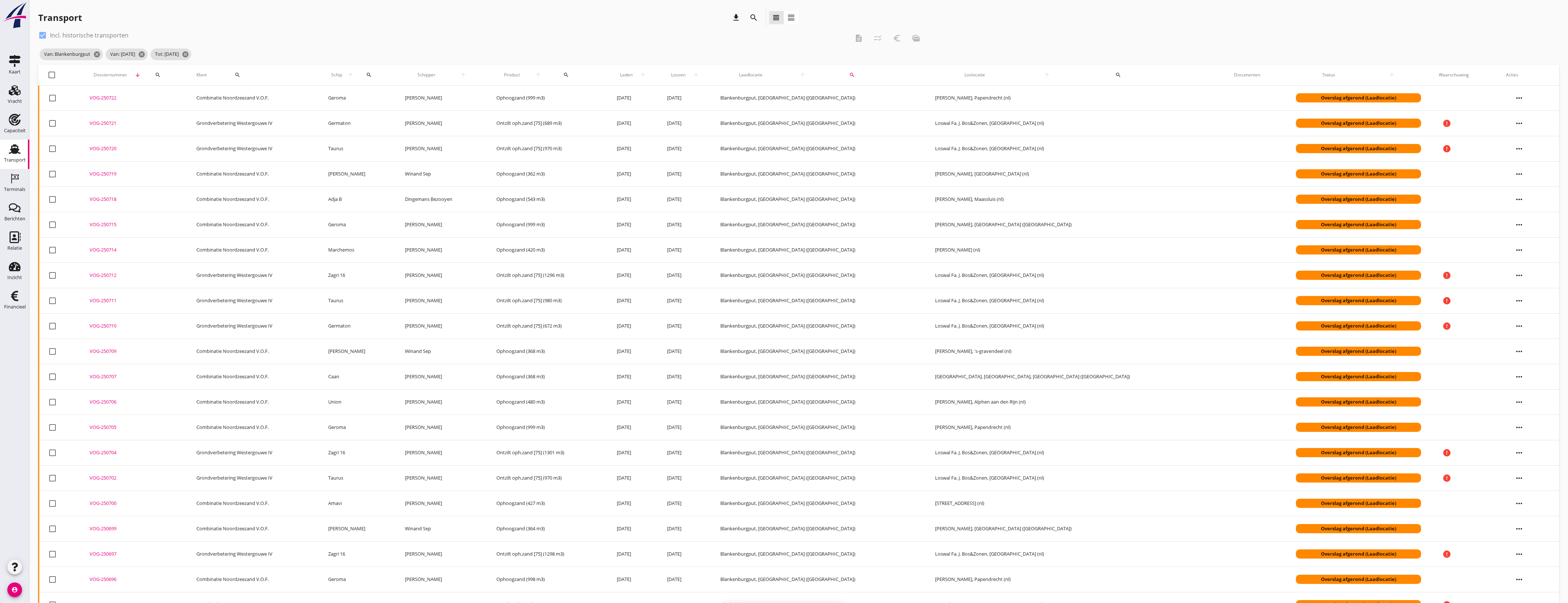
checkbox input "false"
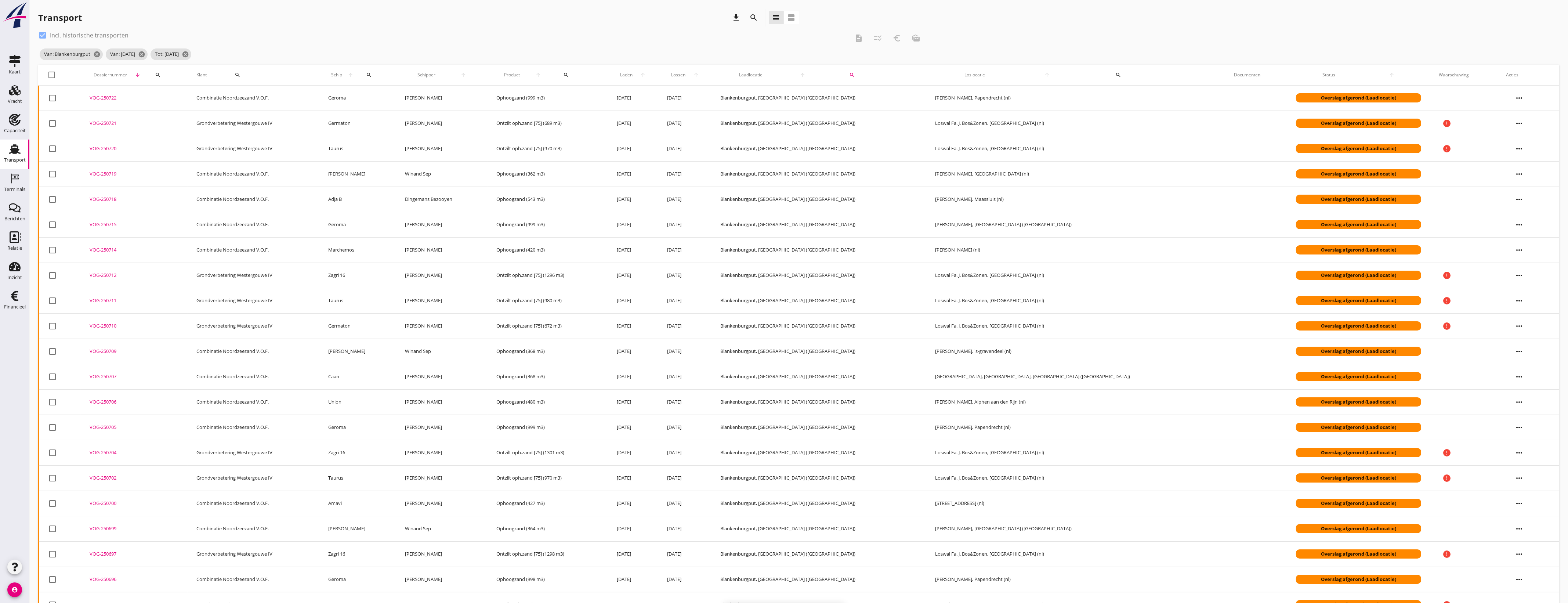
checkbox input "false"
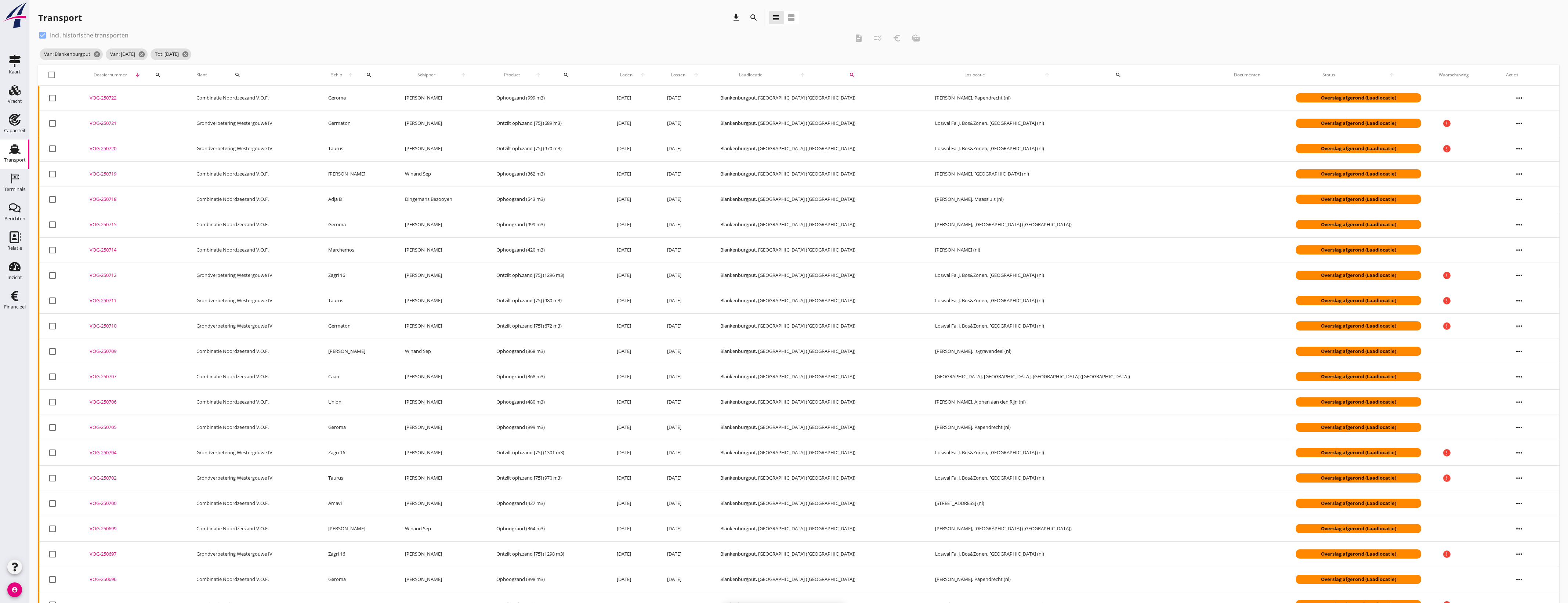
checkbox input "false"
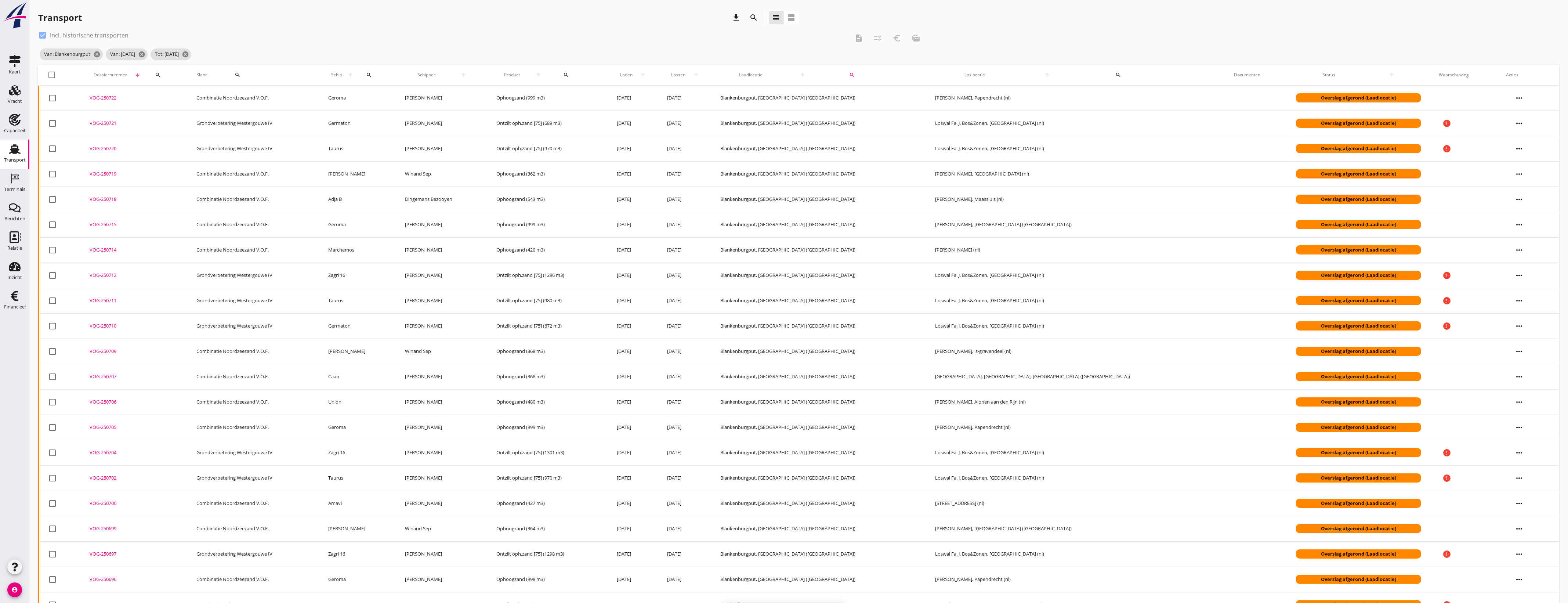
checkbox input "false"
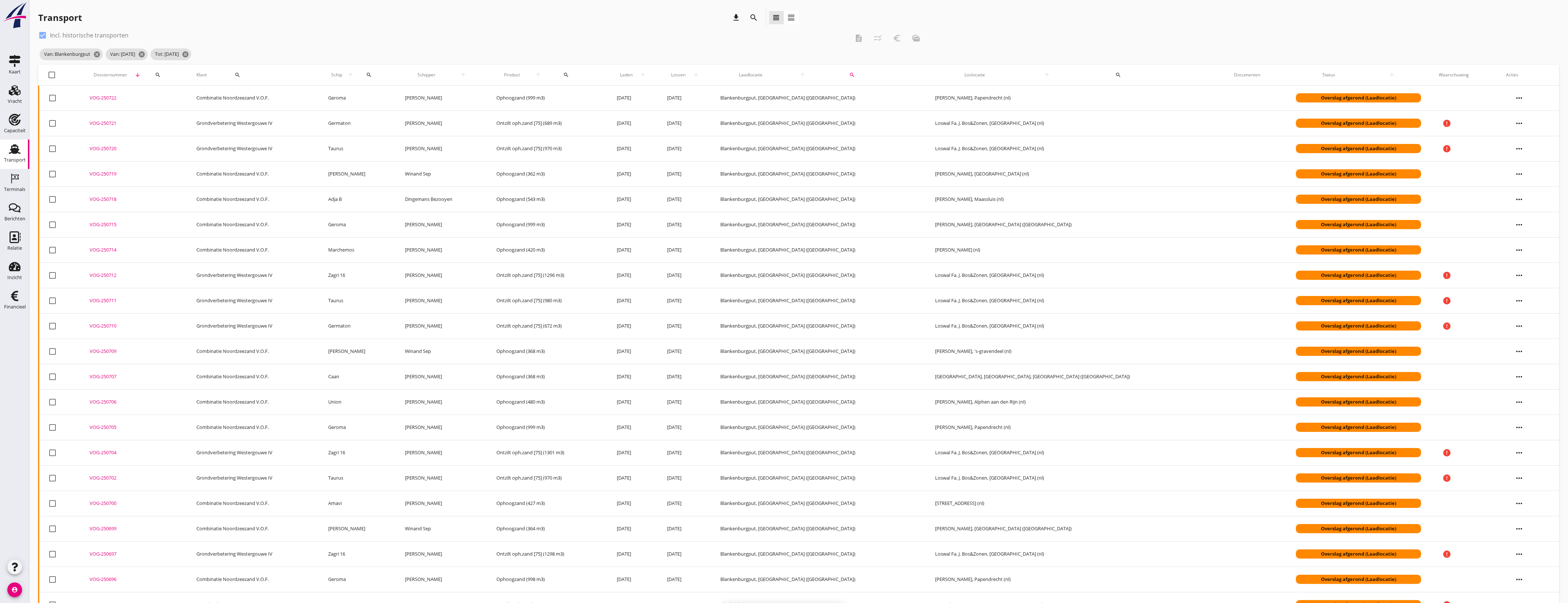
checkbox input "false"
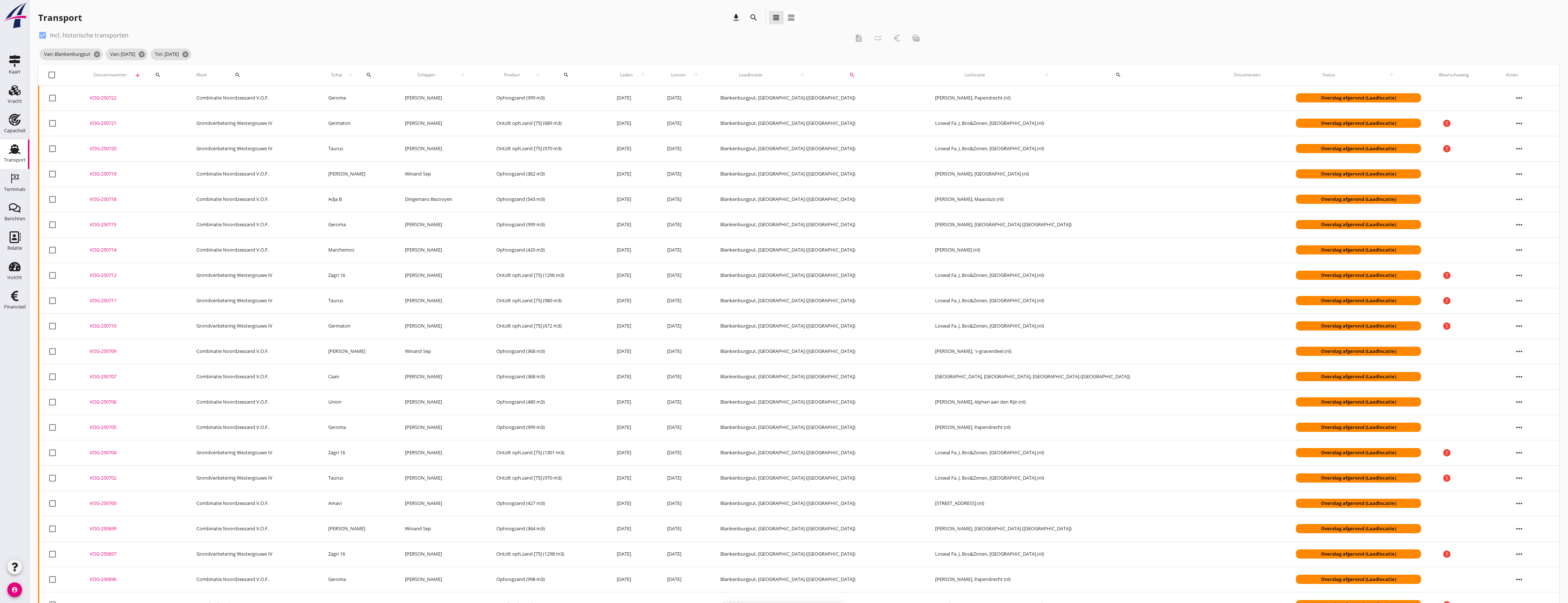
checkbox input "false"
